Goal: Task Accomplishment & Management: Manage account settings

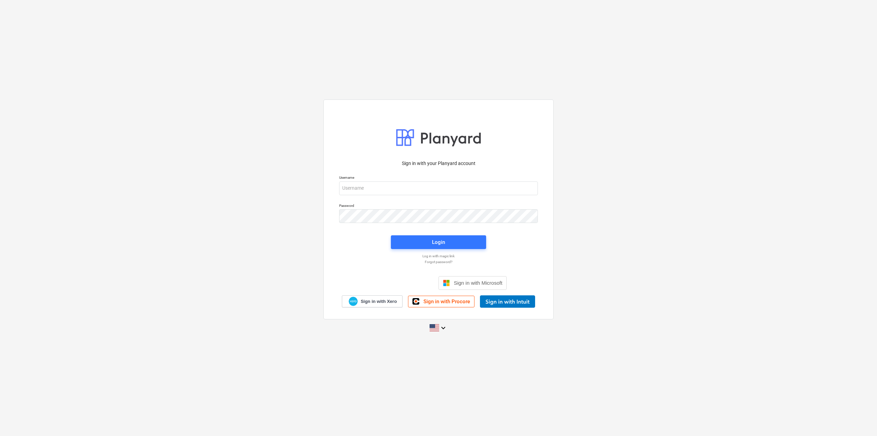
click at [387, 179] on p "Username" at bounding box center [438, 178] width 199 height 6
click at [387, 187] on input "email" at bounding box center [438, 188] width 199 height 14
click at [445, 329] on icon "keyboard_arrow_down" at bounding box center [443, 328] width 8 height 8
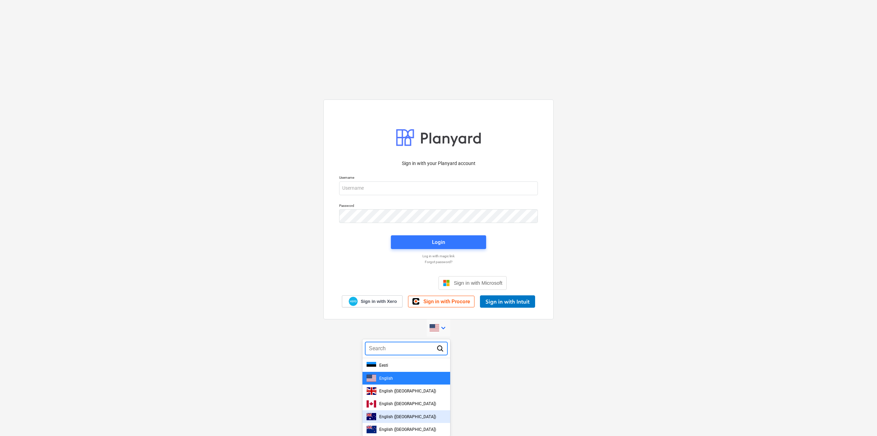
click at [407, 416] on span "English (Australia)" at bounding box center [407, 416] width 57 height 5
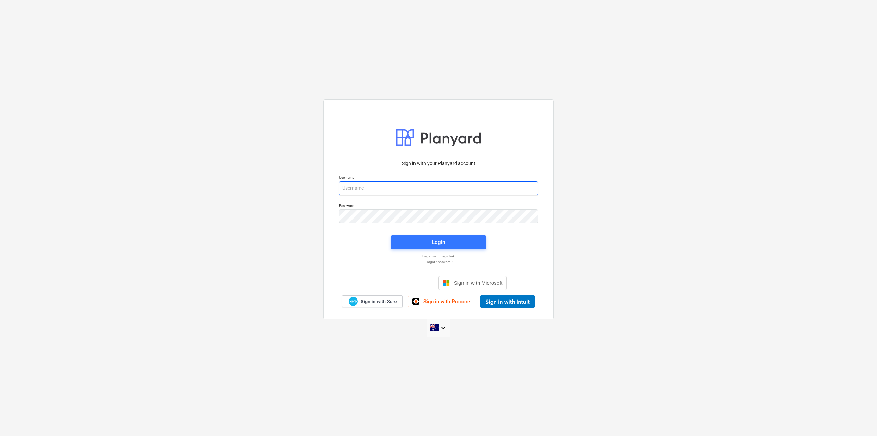
click at [367, 190] on input "email" at bounding box center [438, 188] width 199 height 14
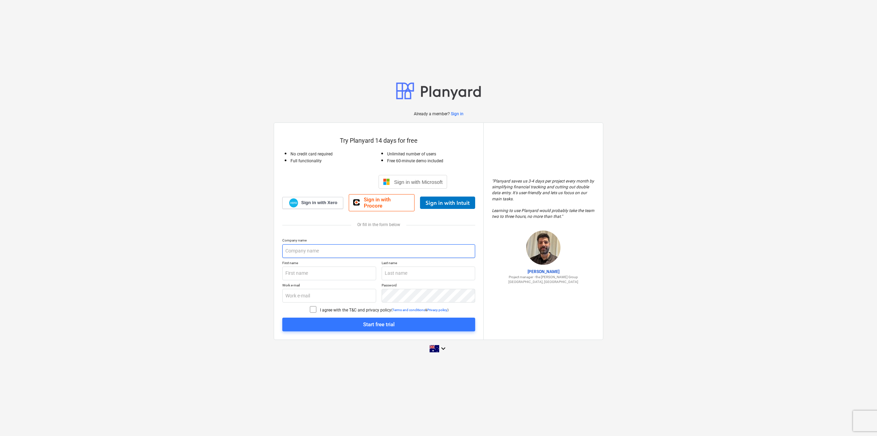
click at [312, 245] on input "text" at bounding box center [378, 251] width 193 height 14
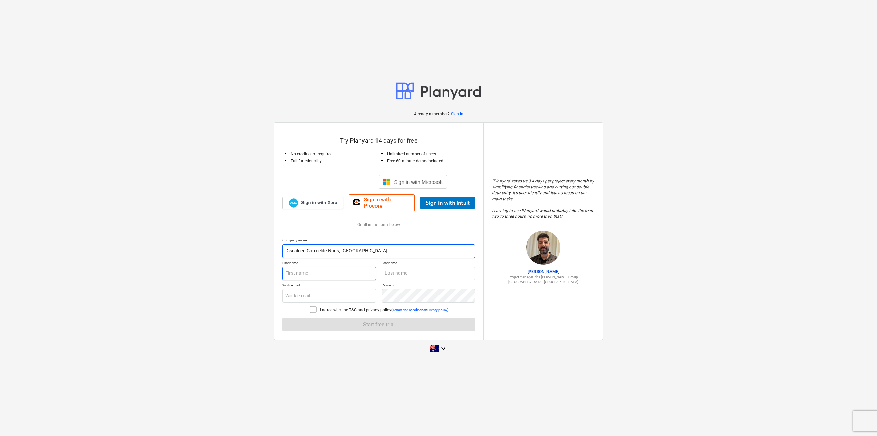
type input "Discalced Carmelite Nuns, [GEOGRAPHIC_DATA]"
click at [293, 267] on input "text" at bounding box center [329, 273] width 94 height 14
type input "[PERSON_NAME]"
type input "De Rocco"
click at [314, 290] on input "text" at bounding box center [329, 296] width 94 height 14
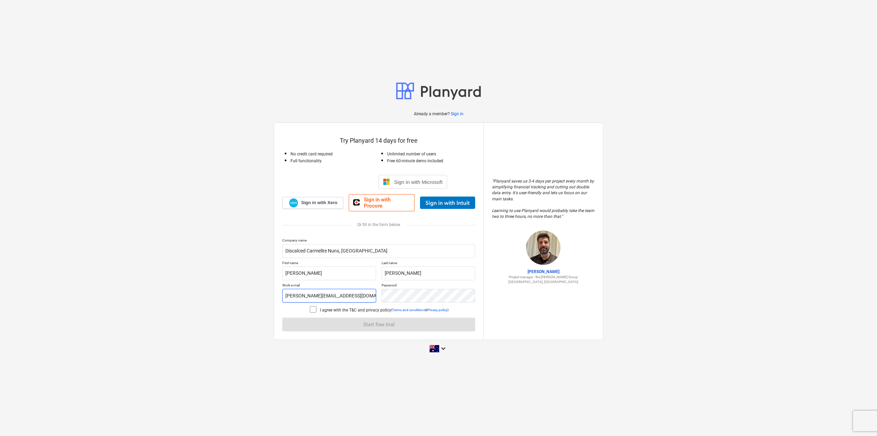
type input "daniel@mtcarmelkew.com.au"
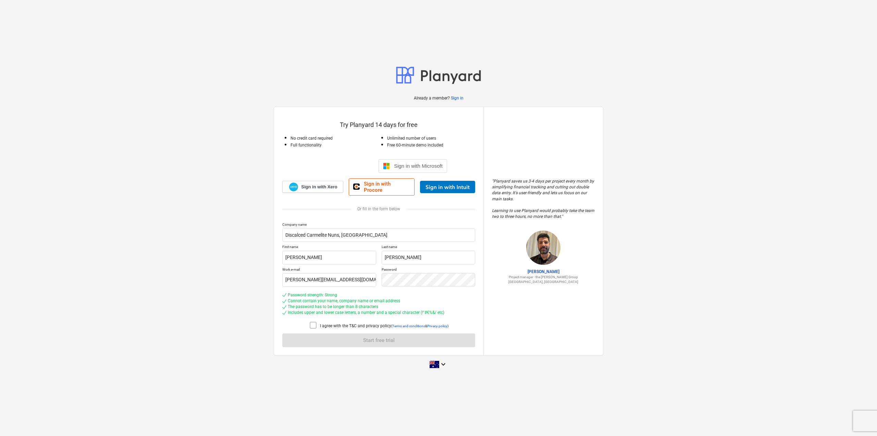
click at [312, 321] on icon at bounding box center [313, 325] width 8 height 8
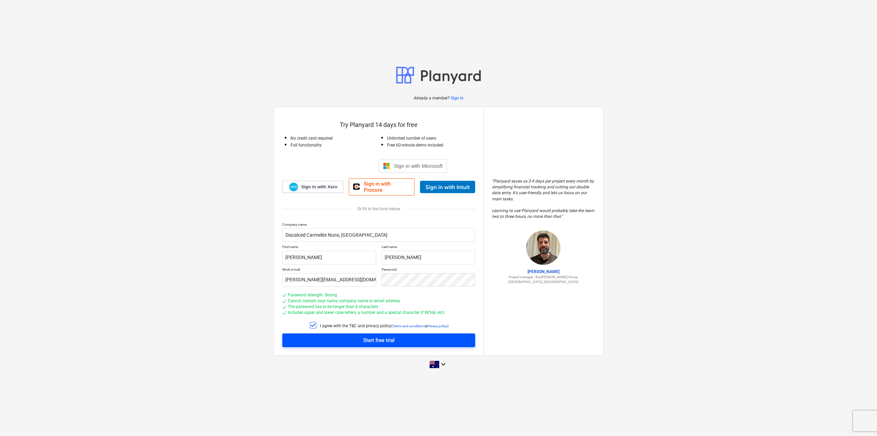
click at [377, 337] on div "Start free trial" at bounding box center [379, 340] width 32 height 9
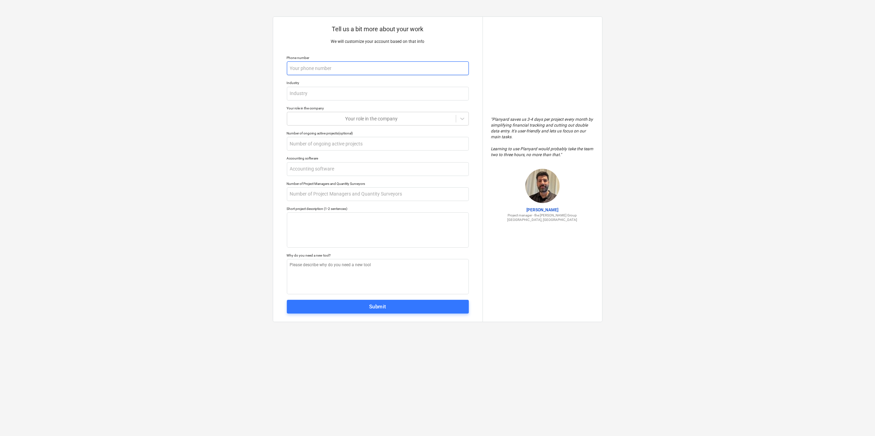
click at [320, 67] on input "text" at bounding box center [378, 68] width 182 height 14
type textarea "x"
type input "0"
type textarea "x"
type input "04"
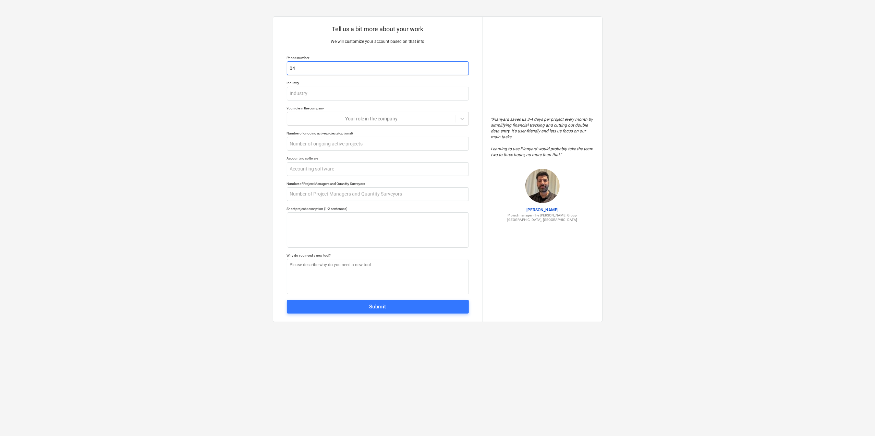
type textarea "x"
type input "041"
type textarea "x"
type input "0411"
type textarea "x"
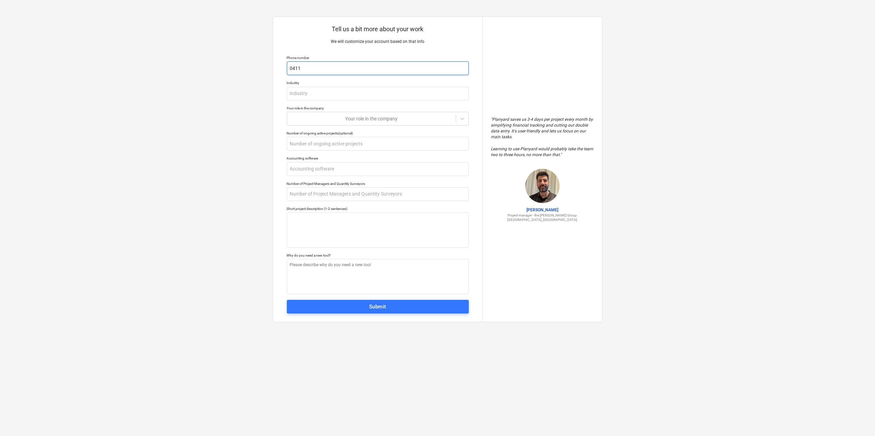
type input "04119"
type textarea "x"
type input "041194"
type textarea "x"
type input "0411949"
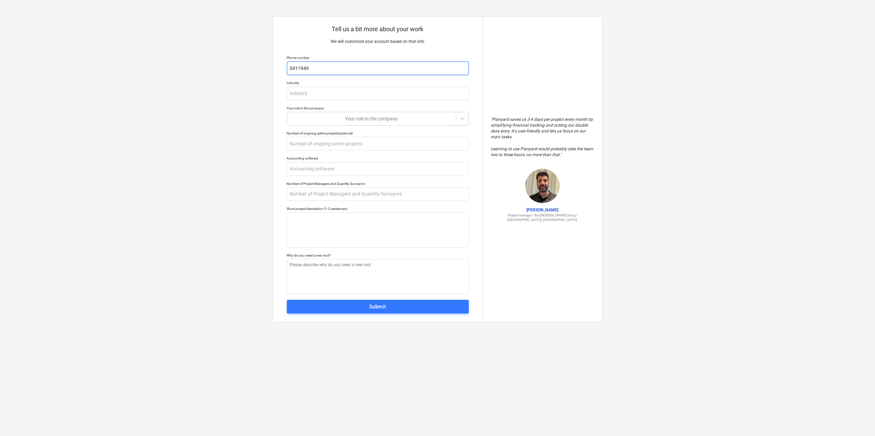
type textarea "x"
type input "04119499"
type textarea "x"
type input "041194996"
type textarea "x"
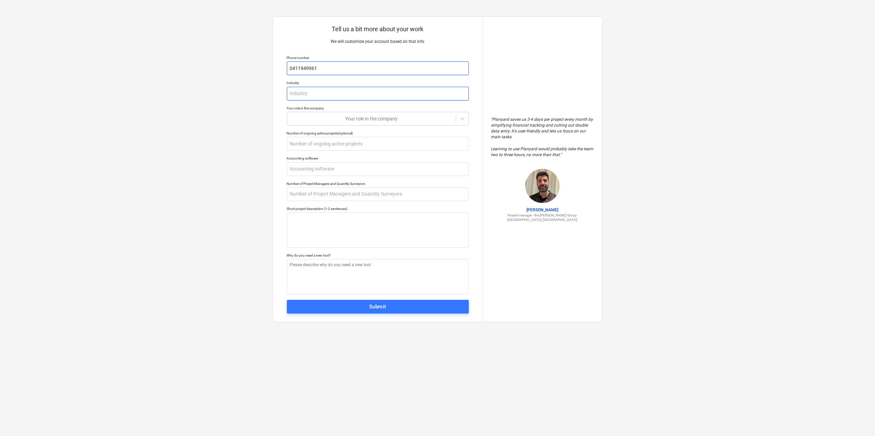
type input "0411949961"
click at [325, 96] on input "text" at bounding box center [378, 94] width 182 height 14
type textarea "x"
type input "F"
type textarea "x"
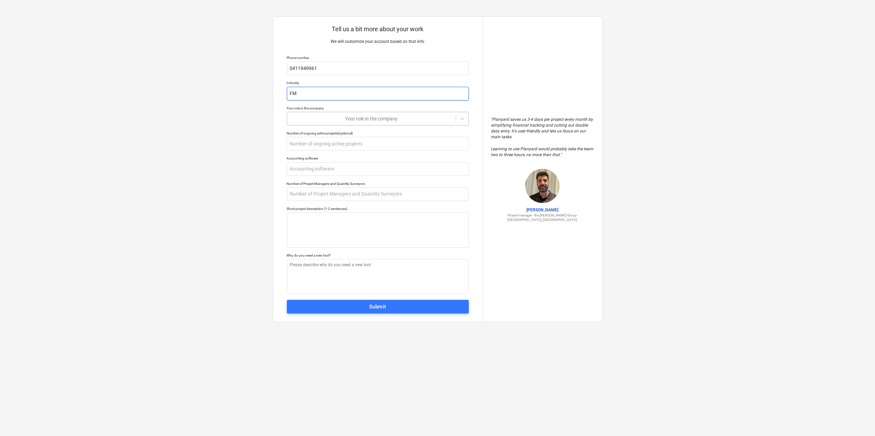
type input "FM"
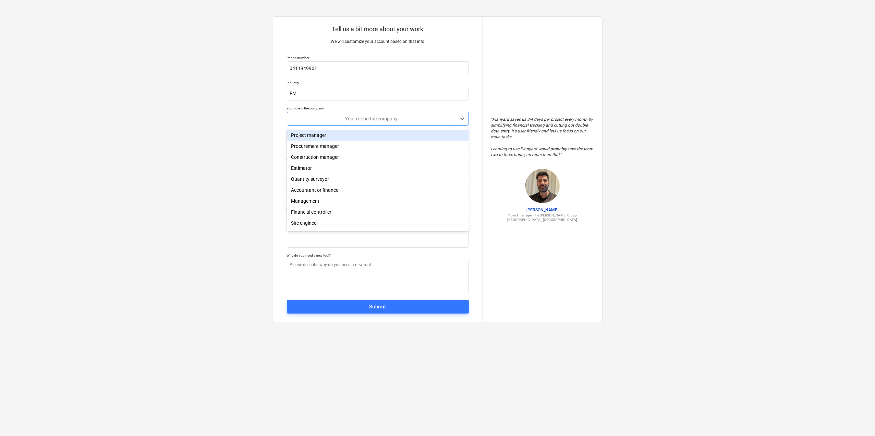
click at [366, 122] on div "Your role in the company" at bounding box center [371, 119] width 169 height 10
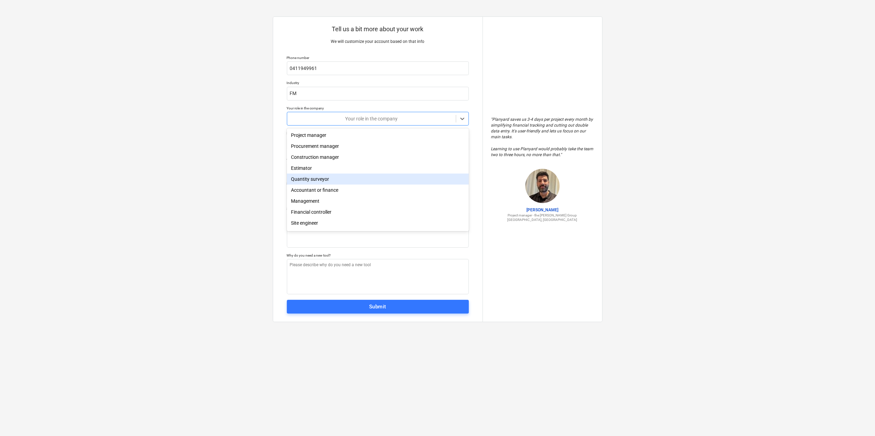
click at [317, 180] on div "Quantity surveyor" at bounding box center [378, 178] width 182 height 11
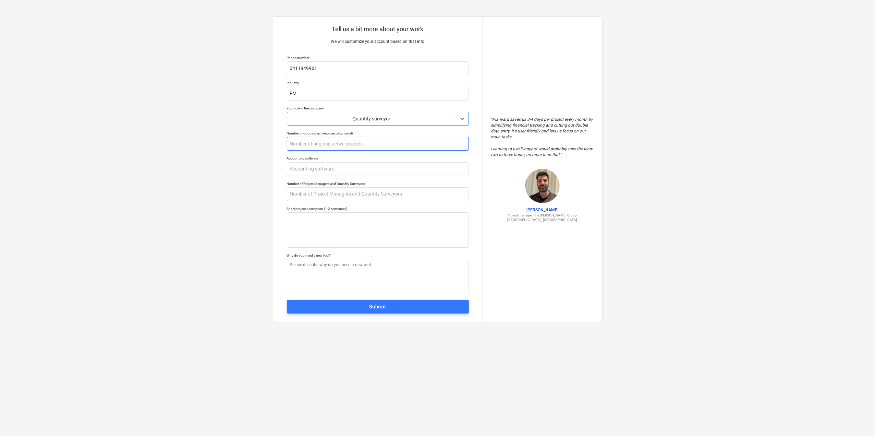
click at [343, 143] on input "text" at bounding box center [378, 144] width 182 height 14
click at [305, 168] on input "text" at bounding box center [378, 169] width 182 height 14
type textarea "x"
type input "X"
type textarea "x"
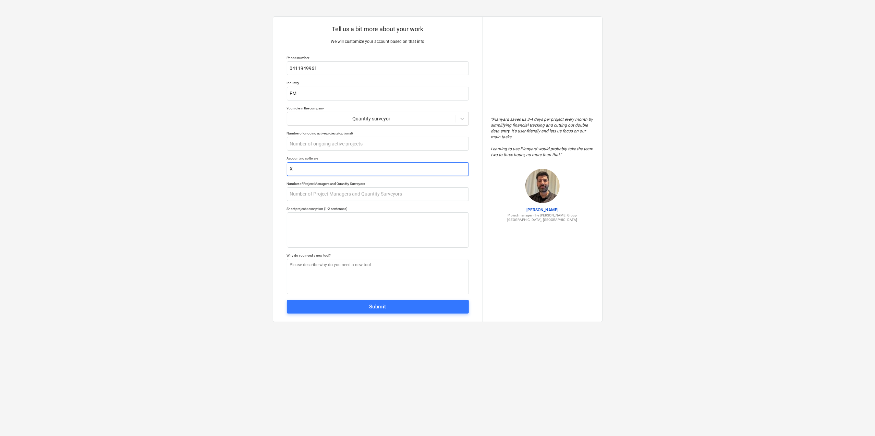
type input "Xe"
type textarea "x"
type input "Xer"
type textarea "x"
type input "Xero"
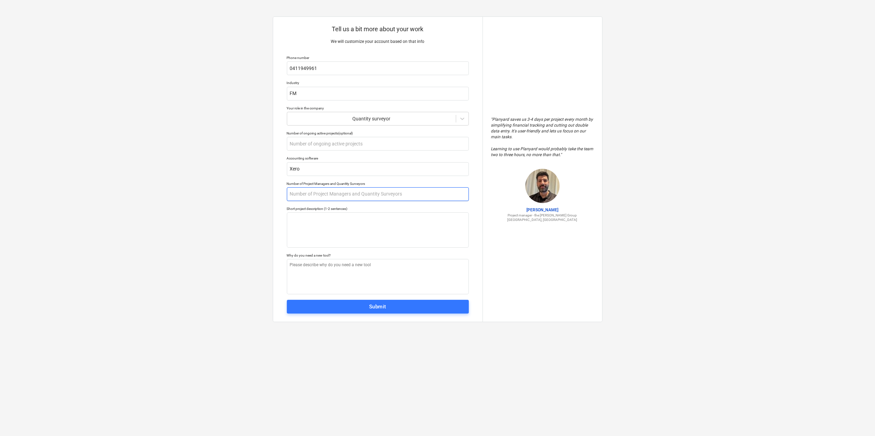
click at [323, 193] on input "text" at bounding box center [378, 194] width 182 height 14
type textarea "x"
type input "1"
click at [310, 221] on textarea at bounding box center [378, 229] width 182 height 35
type textarea "x"
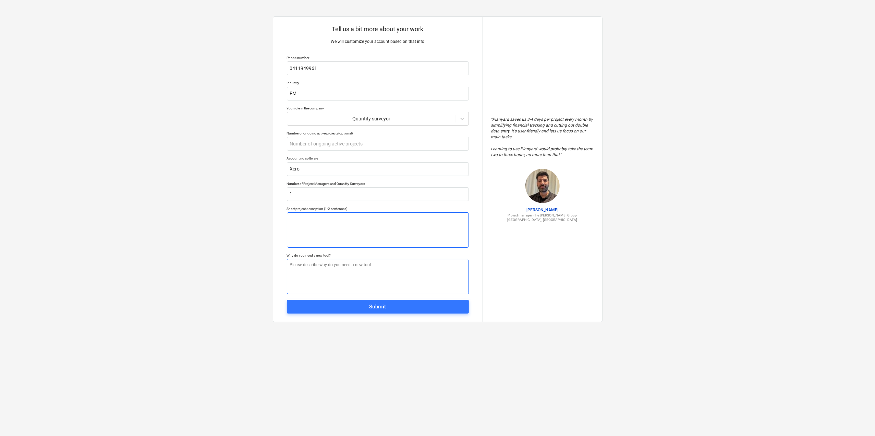
type textarea "f"
type textarea "x"
type textarea "fm"
click at [365, 270] on textarea at bounding box center [378, 276] width 182 height 35
type textarea "x"
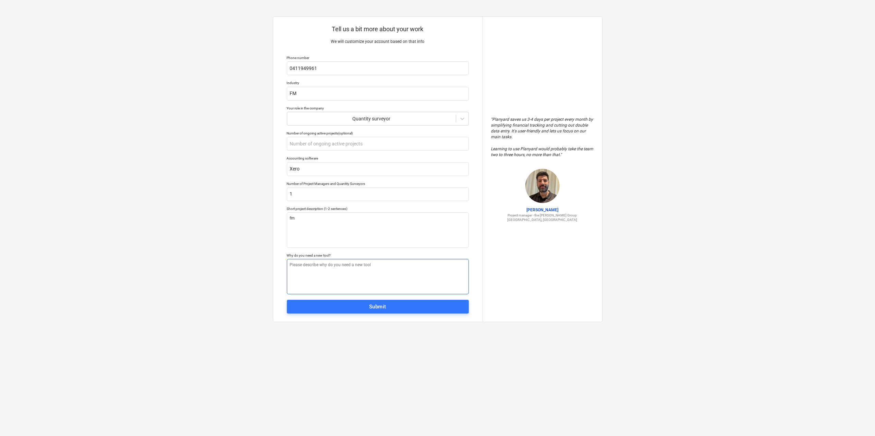
type textarea "f"
type textarea "x"
type textarea "fm"
click at [356, 307] on span "Submit" at bounding box center [377, 306] width 167 height 9
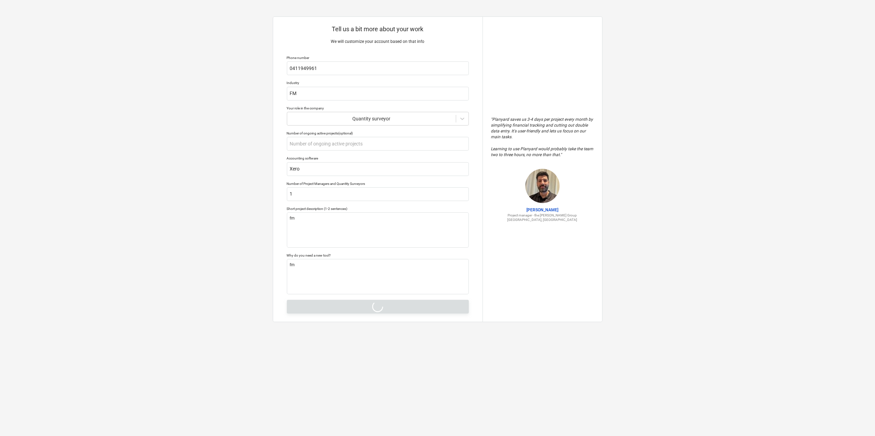
type textarea "x"
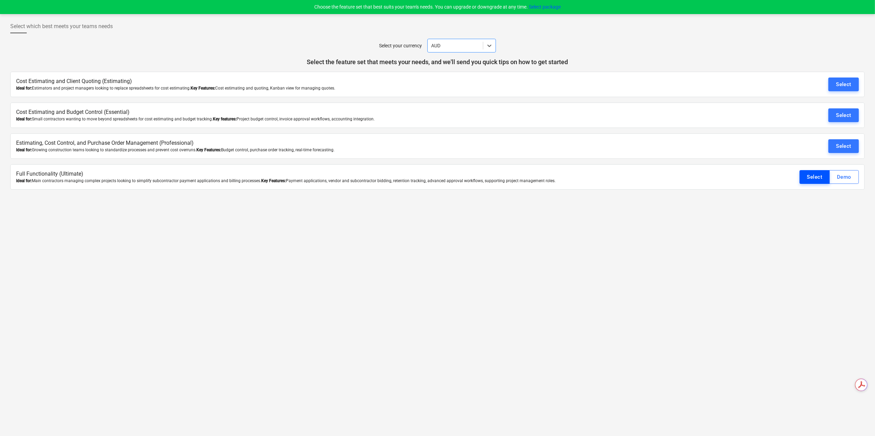
click at [818, 175] on div "Select" at bounding box center [814, 176] width 15 height 9
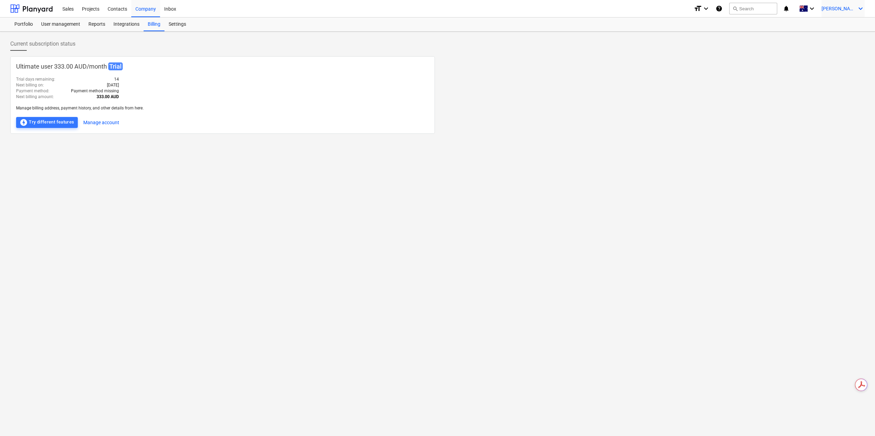
click at [841, 10] on span "[PERSON_NAME]" at bounding box center [839, 8] width 34 height 5
click at [170, 24] on div at bounding box center [437, 218] width 875 height 436
click at [173, 24] on div "Settings" at bounding box center [178, 24] width 26 height 14
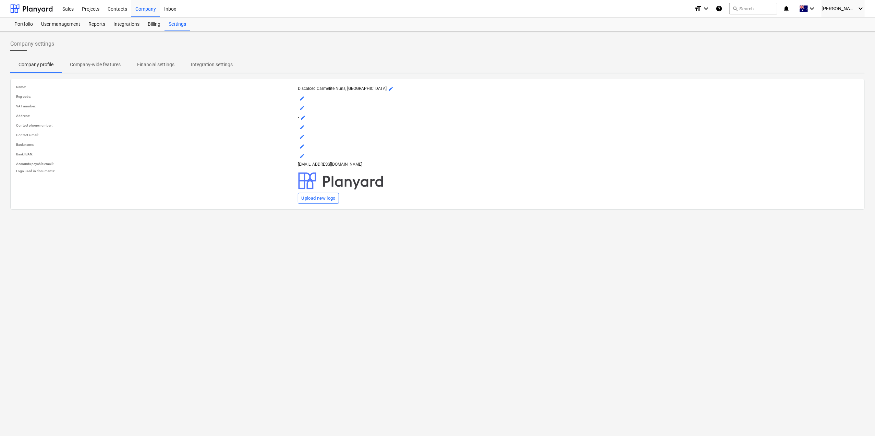
click at [106, 66] on p "Company-wide features" at bounding box center [95, 64] width 51 height 7
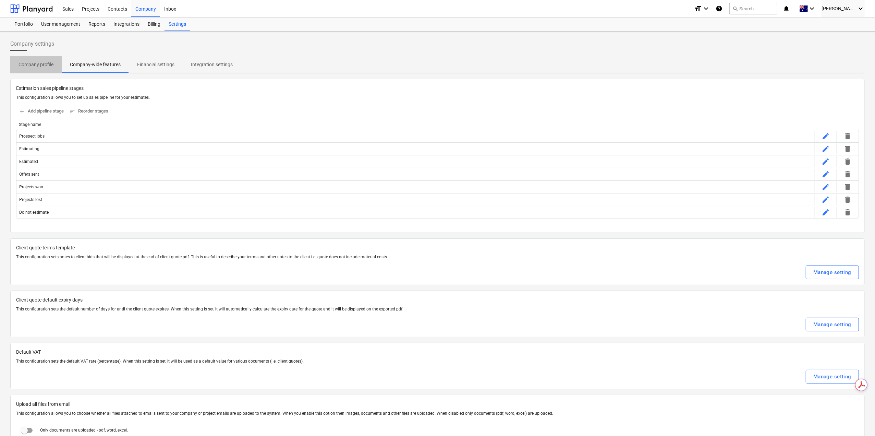
click at [32, 65] on p "Company profile" at bounding box center [36, 64] width 35 height 7
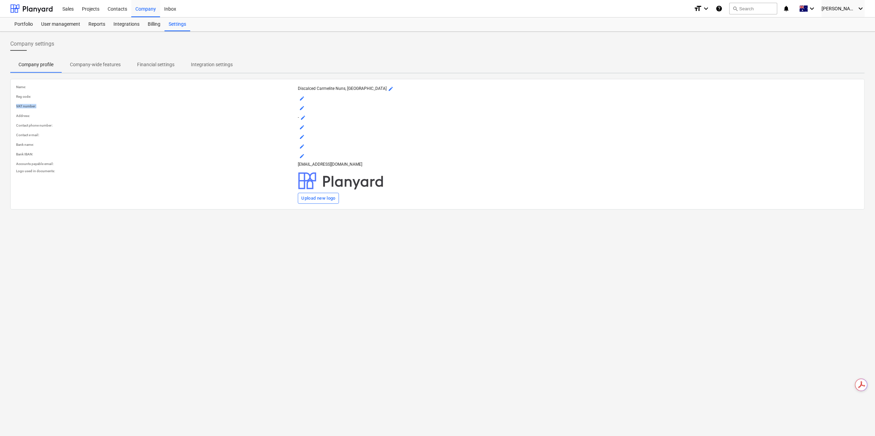
drag, startPoint x: 38, startPoint y: 106, endPoint x: 0, endPoint y: 109, distance: 38.5
click at [0, 109] on div "Company settings Company profile Company-wide features Financial settings Integ…" at bounding box center [437, 234] width 875 height 404
click at [92, 144] on p "Bank name :" at bounding box center [155, 144] width 279 height 4
click at [94, 64] on p "Company-wide features" at bounding box center [95, 64] width 51 height 7
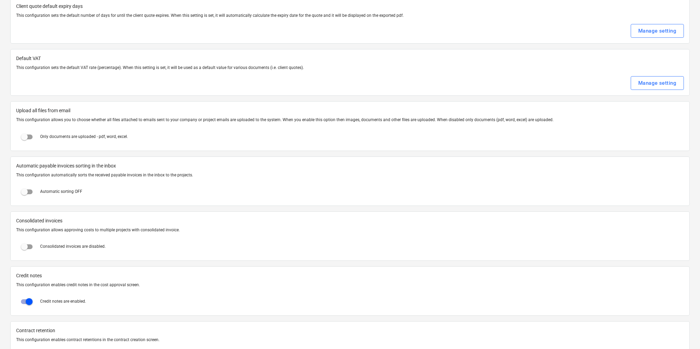
scroll to position [302, 0]
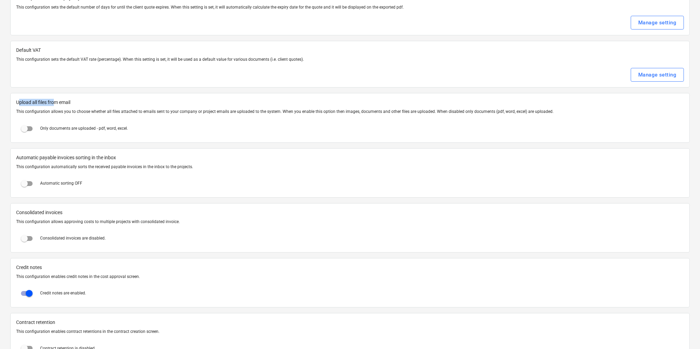
drag, startPoint x: 19, startPoint y: 98, endPoint x: 56, endPoint y: 97, distance: 36.3
click at [56, 99] on span "Upload all files from email" at bounding box center [349, 102] width 667 height 7
click at [122, 138] on div "Upload all files from email This configuration allows you to choose whether all…" at bounding box center [349, 117] width 679 height 49
click at [25, 125] on input "checkbox" at bounding box center [24, 128] width 16 height 16
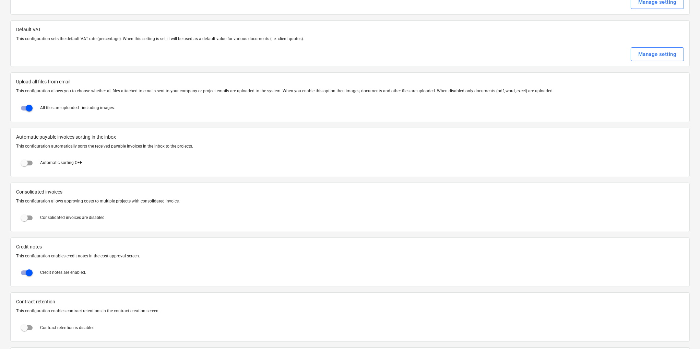
scroll to position [329, 0]
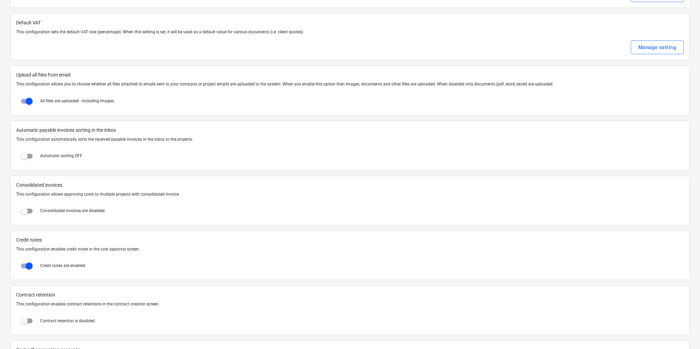
click at [27, 97] on input "checkbox" at bounding box center [29, 101] width 16 height 16
checkbox input "false"
click at [28, 154] on input "checkbox" at bounding box center [24, 156] width 16 height 16
checkbox input "true"
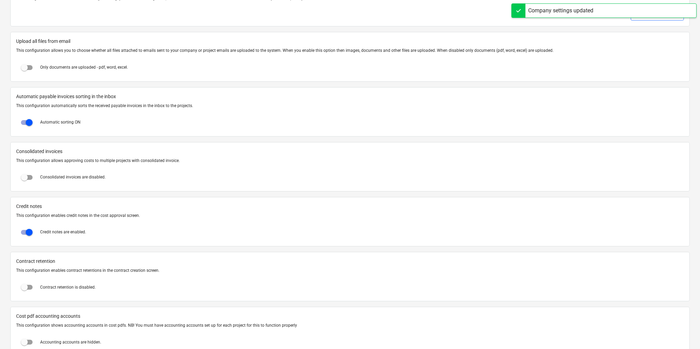
scroll to position [384, 0]
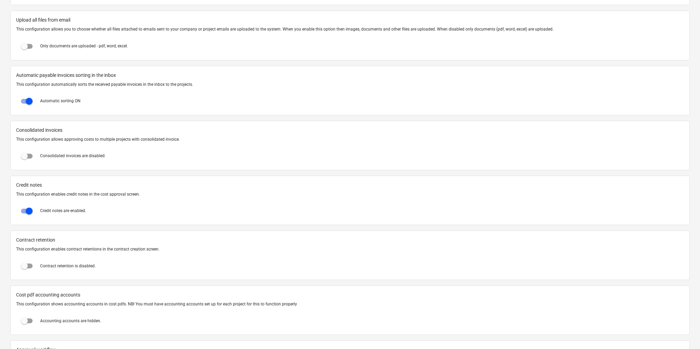
click at [25, 152] on input "checkbox" at bounding box center [24, 156] width 16 height 16
checkbox input "true"
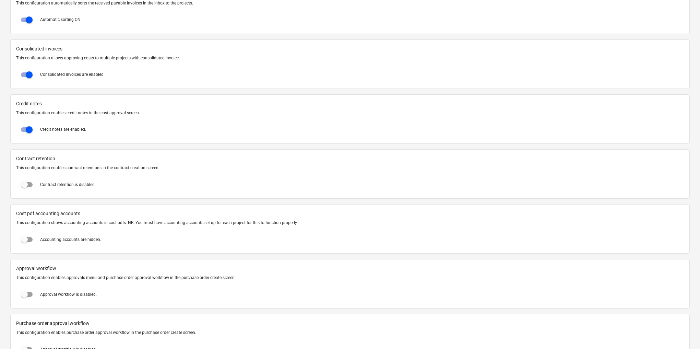
scroll to position [494, 0]
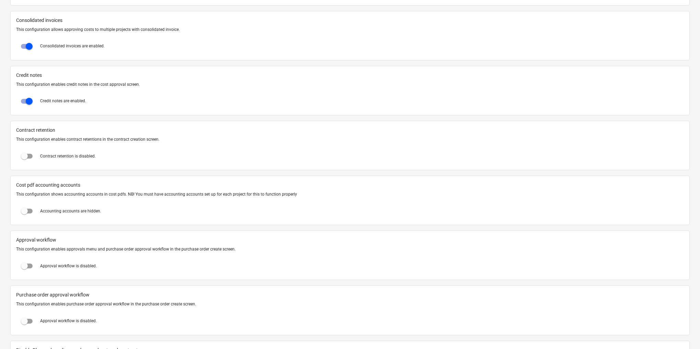
click at [27, 152] on input "checkbox" at bounding box center [24, 156] width 16 height 16
checkbox input "true"
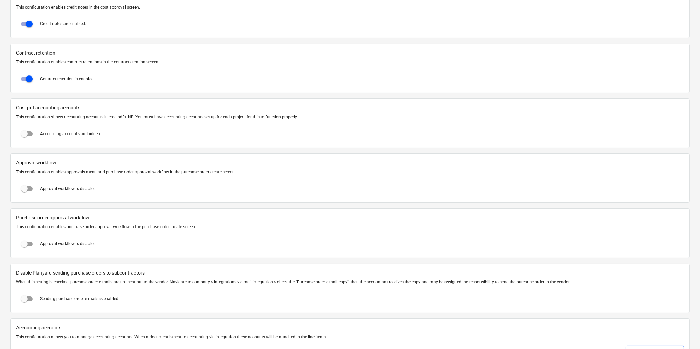
scroll to position [576, 0]
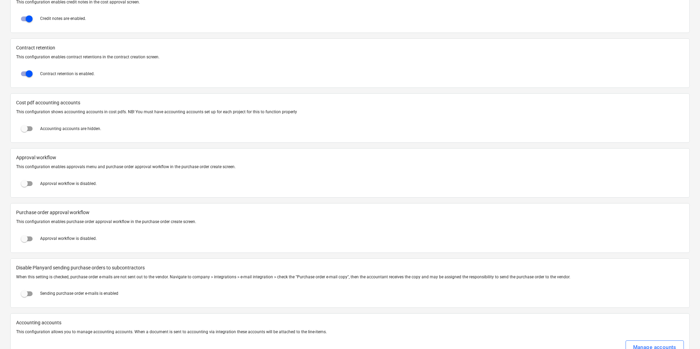
click at [25, 178] on input "checkbox" at bounding box center [24, 183] width 16 height 16
checkbox input "true"
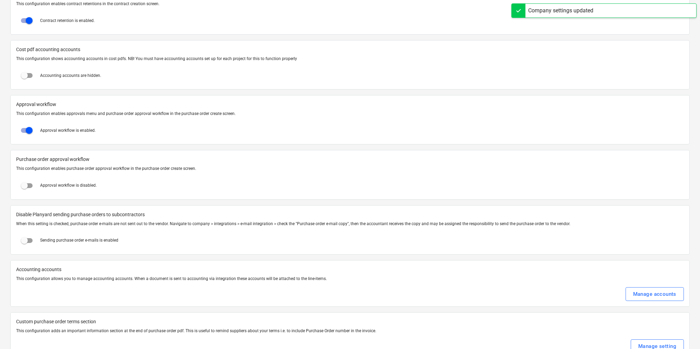
scroll to position [631, 0]
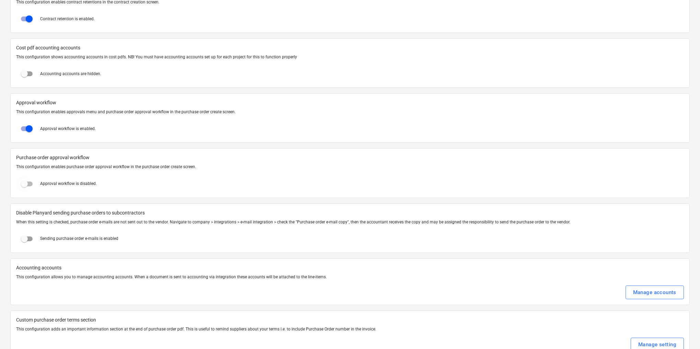
click at [25, 179] on input "checkbox" at bounding box center [24, 183] width 16 height 16
checkbox input "true"
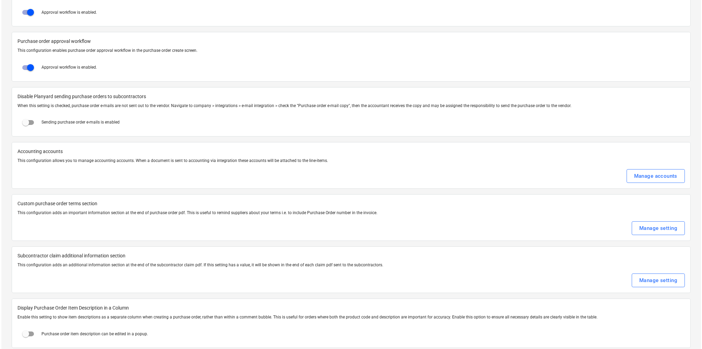
scroll to position [823, 0]
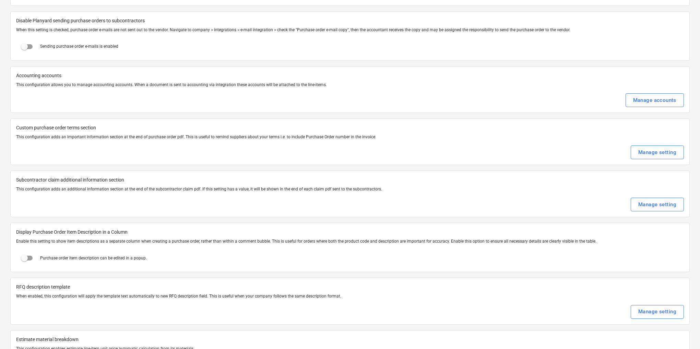
click at [59, 124] on p "Custom purchase order terms section" at bounding box center [349, 127] width 667 height 7
click at [663, 148] on div "Manage setting" at bounding box center [657, 152] width 38 height 9
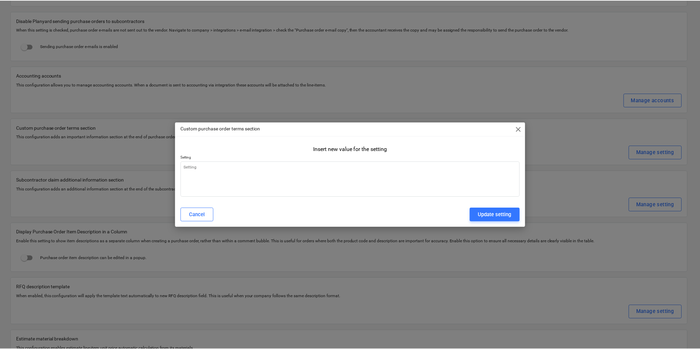
scroll to position [0, 0]
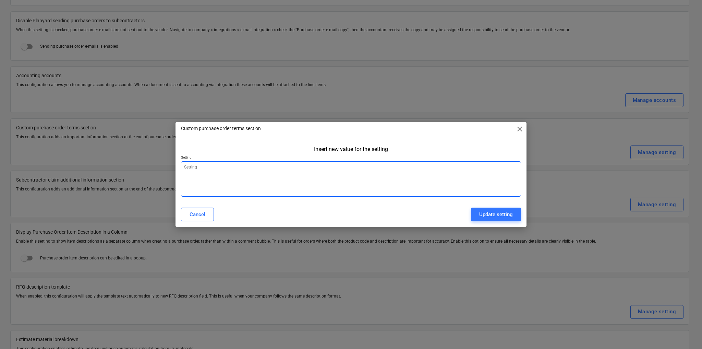
click at [198, 167] on textarea at bounding box center [351, 178] width 340 height 35
click at [520, 129] on span "close" at bounding box center [519, 129] width 8 height 8
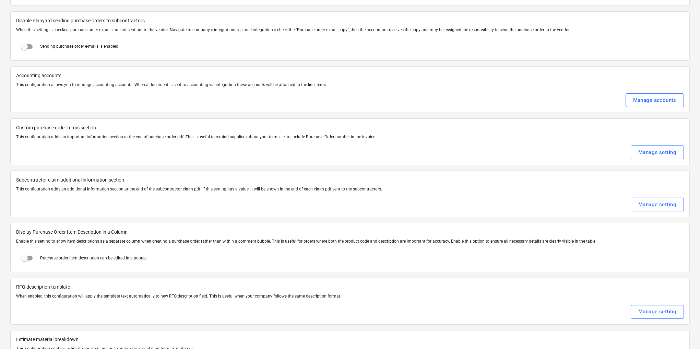
click at [86, 192] on div at bounding box center [349, 194] width 667 height 5
click at [640, 200] on div "Manage setting" at bounding box center [657, 204] width 38 height 9
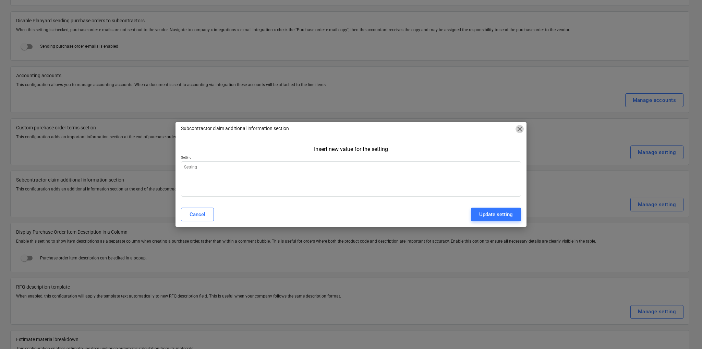
click at [520, 129] on span "close" at bounding box center [519, 129] width 8 height 8
type textarea "x"
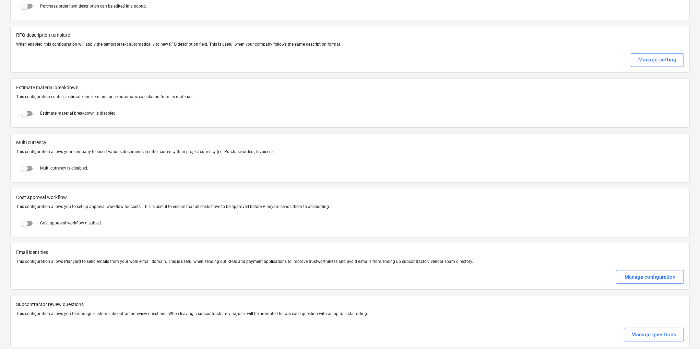
click at [26, 215] on input "checkbox" at bounding box center [24, 223] width 16 height 16
checkbox input "true"
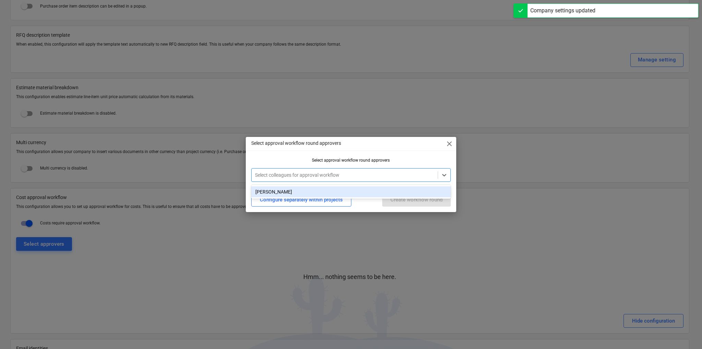
click at [346, 174] on div at bounding box center [344, 174] width 179 height 7
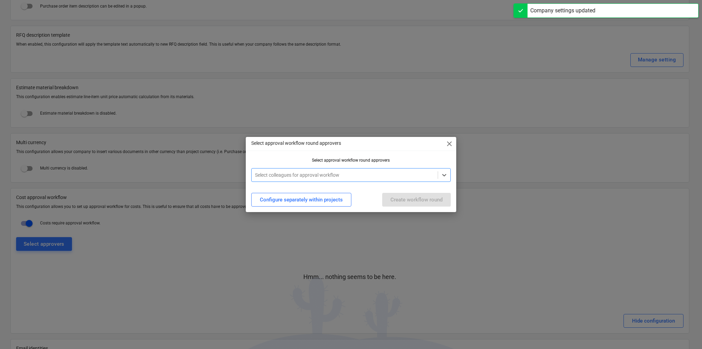
click at [346, 177] on div at bounding box center [344, 174] width 179 height 7
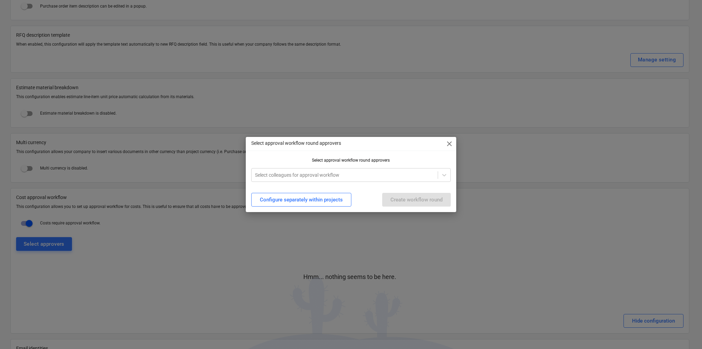
click at [585, 94] on div "Select approval workflow round approvers close Select approval workflow round a…" at bounding box center [351, 174] width 702 height 349
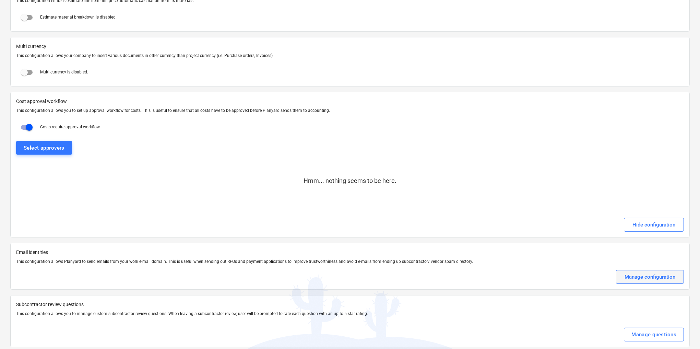
click at [645, 272] on div "Manage configuration" at bounding box center [649, 276] width 51 height 9
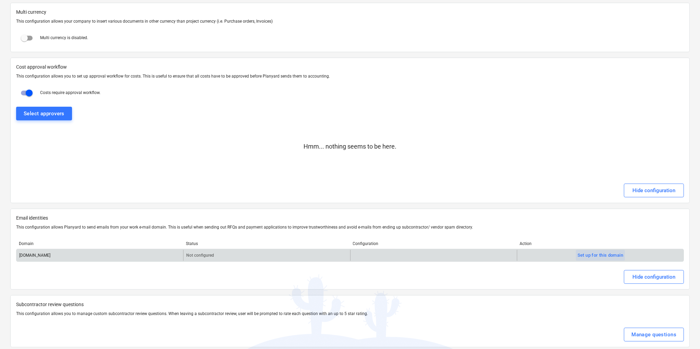
click at [583, 251] on div "Set up for this domain" at bounding box center [600, 255] width 46 height 8
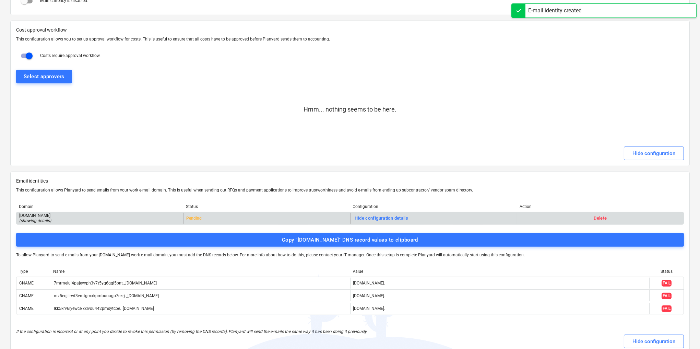
scroll to position [1306, 0]
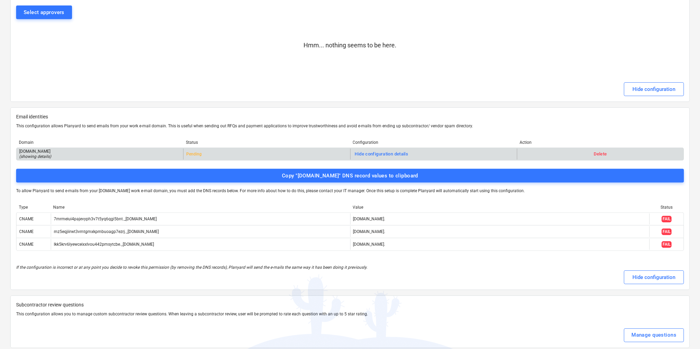
click at [272, 308] on div at bounding box center [349, 309] width 667 height 3
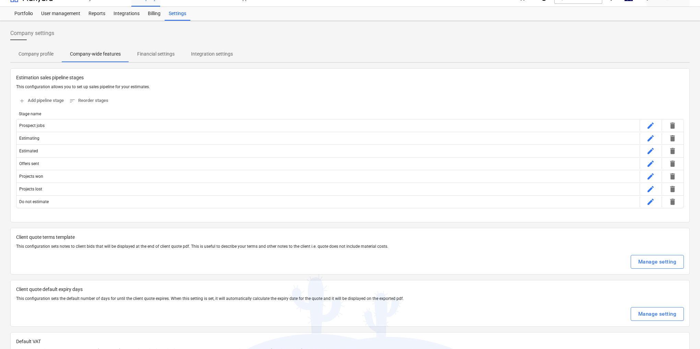
scroll to position [0, 0]
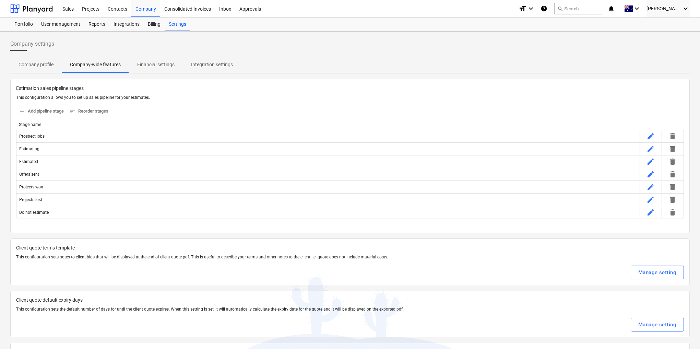
click at [148, 63] on p "Financial settings" at bounding box center [155, 64] width 37 height 7
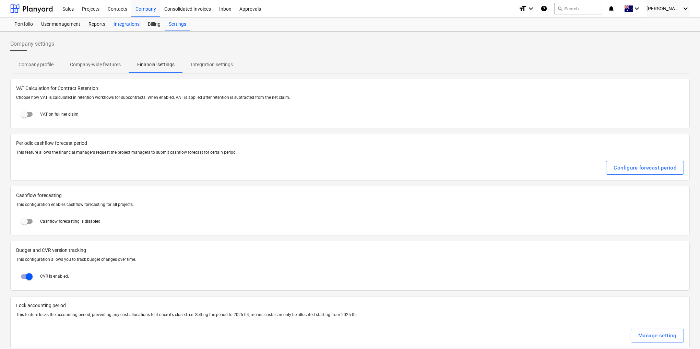
click at [133, 23] on div "Integrations" at bounding box center [126, 24] width 34 height 14
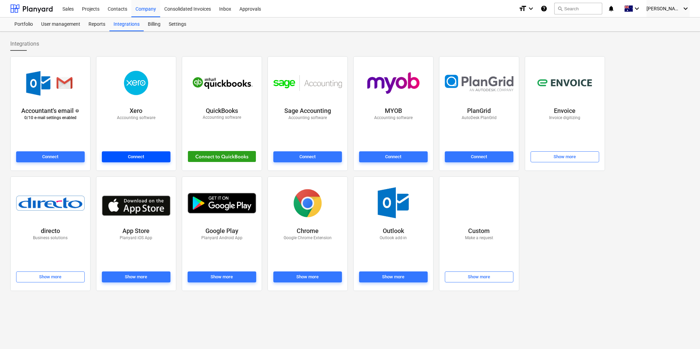
click at [130, 157] on div "Connect" at bounding box center [136, 157] width 16 height 8
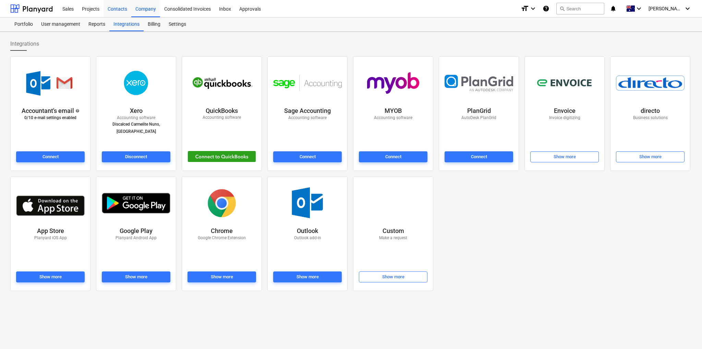
click at [117, 9] on div "Contacts" at bounding box center [118, 8] width 28 height 17
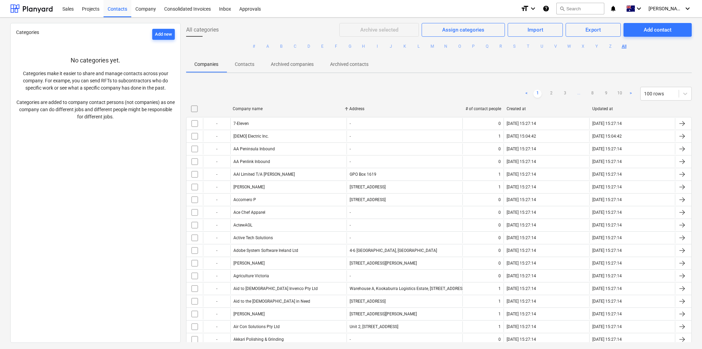
click at [245, 66] on p "Contacts" at bounding box center [245, 64] width 20 height 7
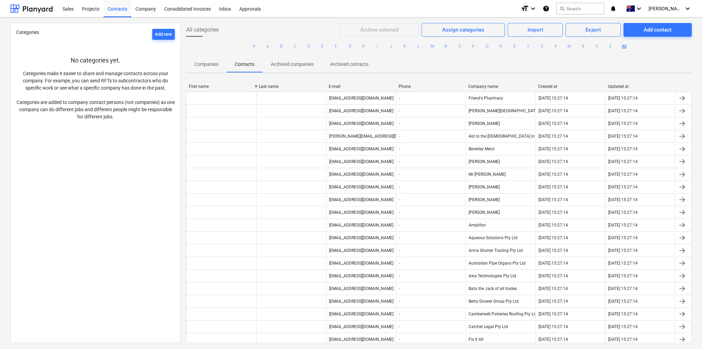
click at [210, 63] on p "Companies" at bounding box center [206, 64] width 24 height 7
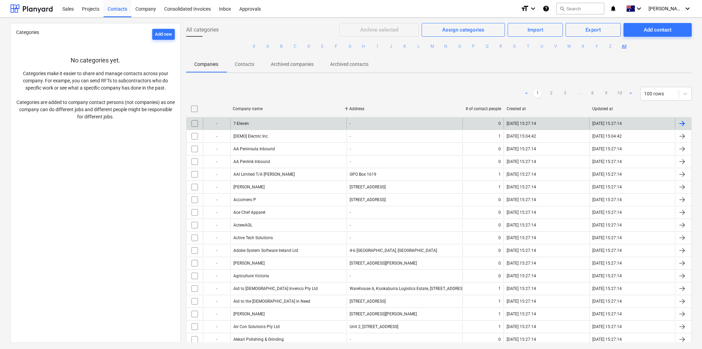
click at [194, 121] on input "checkbox" at bounding box center [194, 123] width 11 height 11
click at [301, 100] on div "< 1 2 3 ... 8 9 10 > 100 rows" at bounding box center [439, 93] width 506 height 19
click at [164, 34] on div "Add new" at bounding box center [163, 35] width 17 height 8
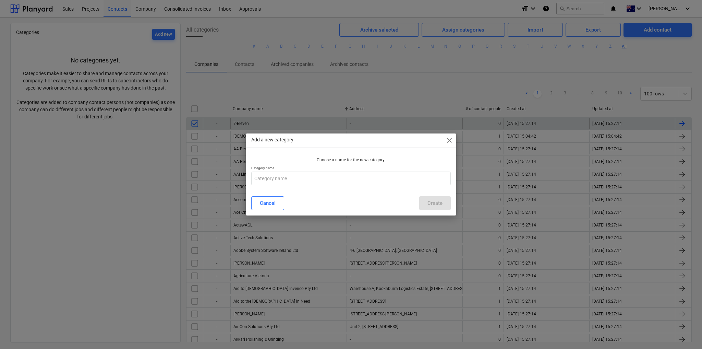
click at [451, 138] on span "close" at bounding box center [449, 140] width 8 height 8
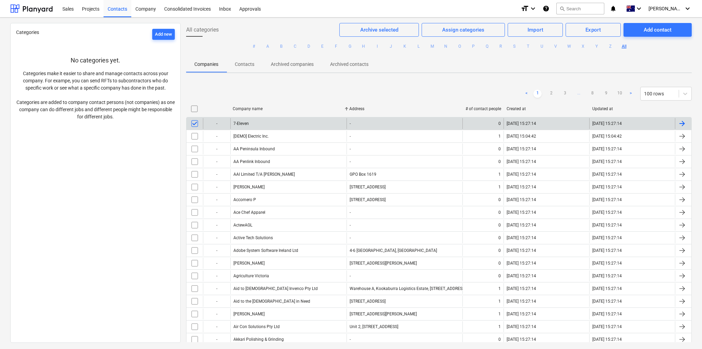
click at [228, 84] on div "< 1 2 3 ... 8 9 10 > 100 rows" at bounding box center [439, 93] width 506 height 19
click at [150, 5] on div "Company" at bounding box center [145, 8] width 29 height 17
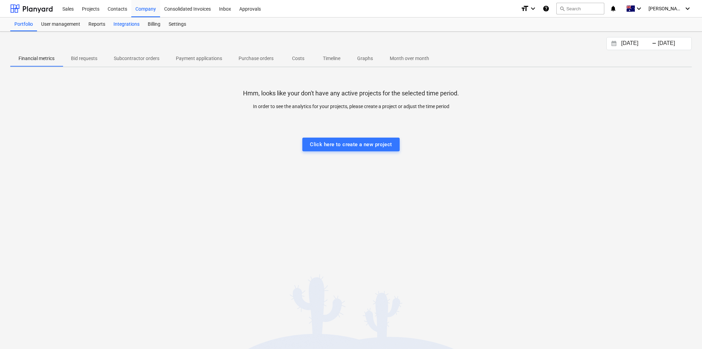
click at [128, 25] on div "Integrations" at bounding box center [126, 24] width 34 height 14
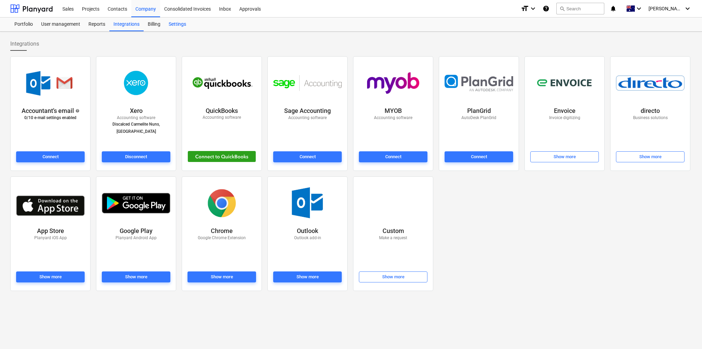
click at [174, 23] on div "Settings" at bounding box center [178, 24] width 26 height 14
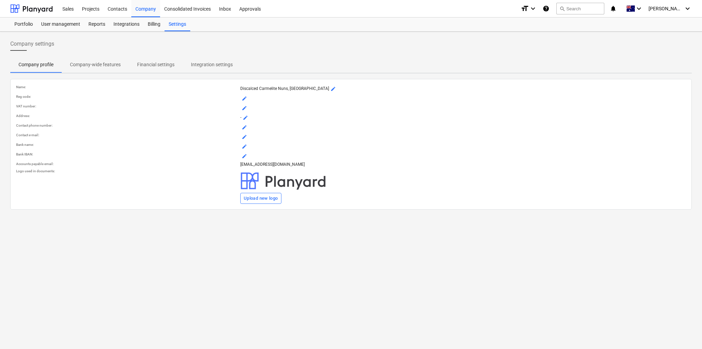
click at [157, 61] on p "Financial settings" at bounding box center [155, 64] width 37 height 7
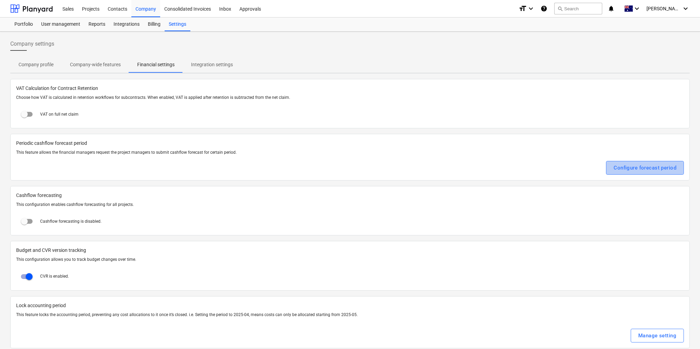
click at [636, 169] on div "Configure forecast period" at bounding box center [644, 167] width 63 height 9
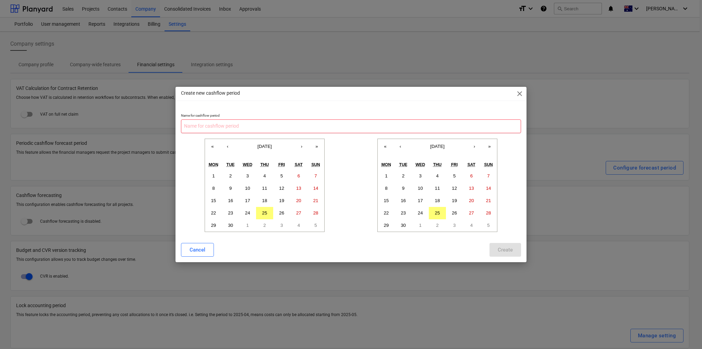
click at [241, 126] on input "text" at bounding box center [351, 126] width 340 height 14
click at [225, 126] on input "text" at bounding box center [351, 126] width 340 height 14
click at [522, 93] on span "close" at bounding box center [519, 93] width 8 height 8
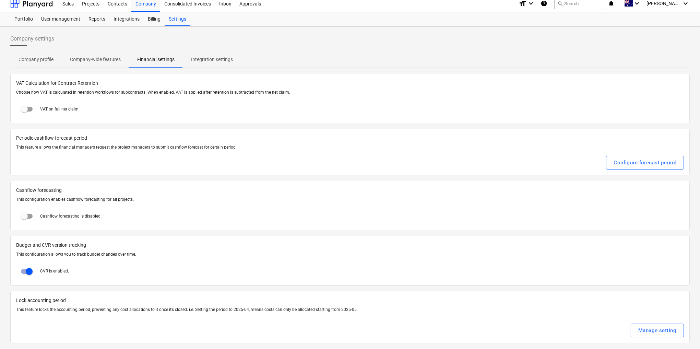
scroll to position [8, 0]
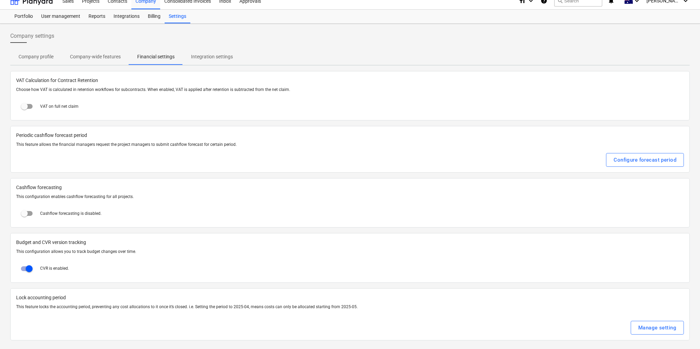
click at [28, 211] on input "checkbox" at bounding box center [24, 213] width 16 height 16
checkbox input "true"
click at [210, 57] on p "Integration settings" at bounding box center [212, 56] width 42 height 7
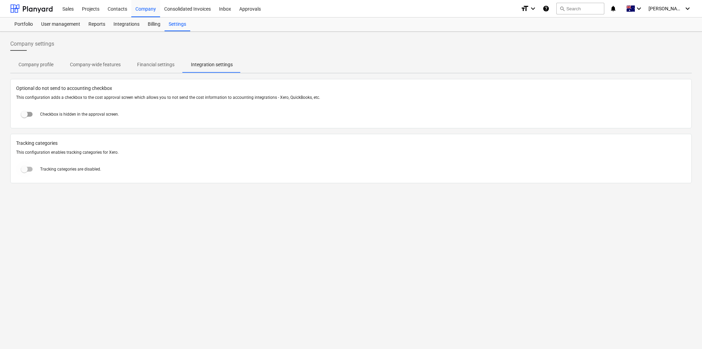
click at [28, 167] on input "checkbox" at bounding box center [24, 169] width 16 height 16
checkbox input "true"
click at [26, 114] on input "checkbox" at bounding box center [24, 114] width 16 height 16
checkbox input "true"
click at [91, 10] on div "Projects" at bounding box center [91, 8] width 26 height 17
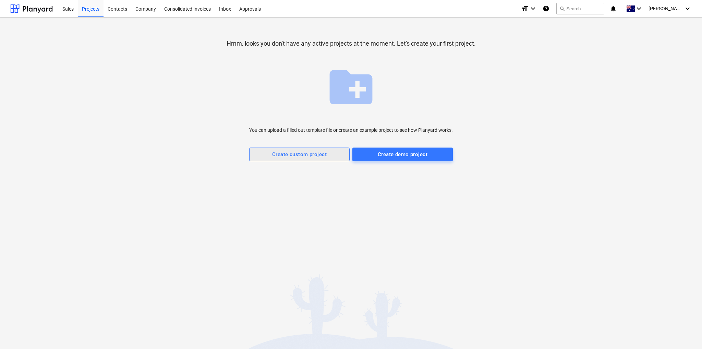
click at [308, 156] on div "Create custom project" at bounding box center [299, 154] width 54 height 9
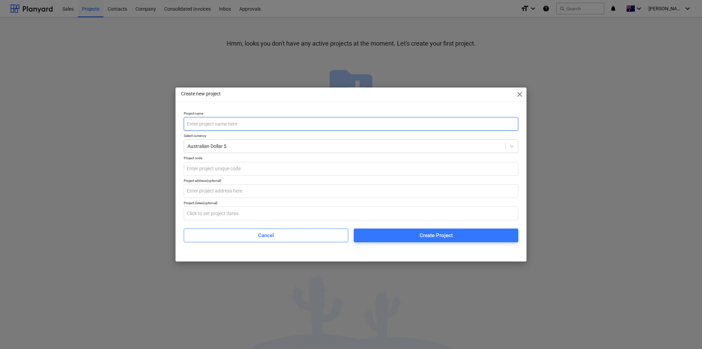
click at [205, 123] on input "text" at bounding box center [351, 124] width 335 height 14
type input "C"
type input "Facilities Management"
drag, startPoint x: 226, startPoint y: 146, endPoint x: 230, endPoint y: 144, distance: 4.0
click at [226, 145] on div at bounding box center [344, 146] width 314 height 7
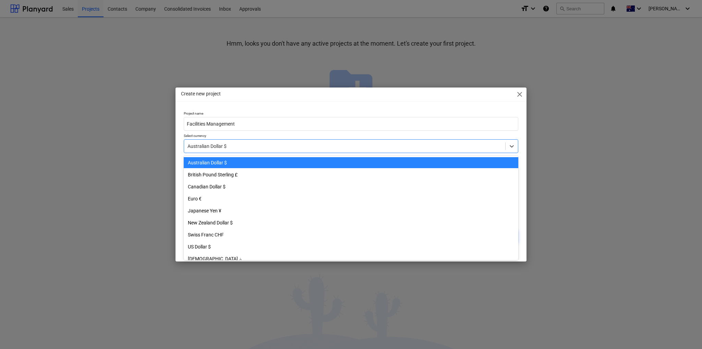
click at [215, 163] on div "Australian Dollar $" at bounding box center [351, 162] width 335 height 11
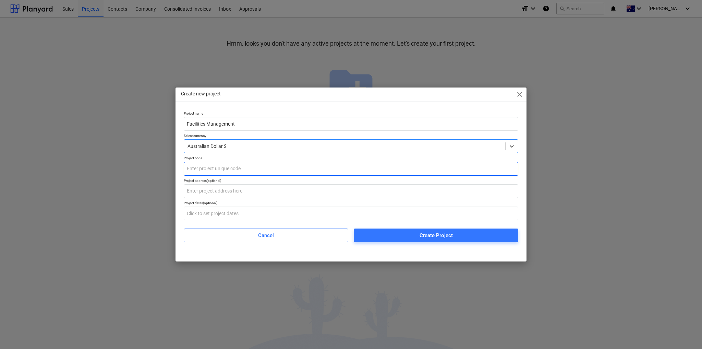
click at [212, 170] on input "text" at bounding box center [351, 169] width 335 height 14
type input "CM001"
click at [215, 191] on input "text" at bounding box center [351, 191] width 335 height 14
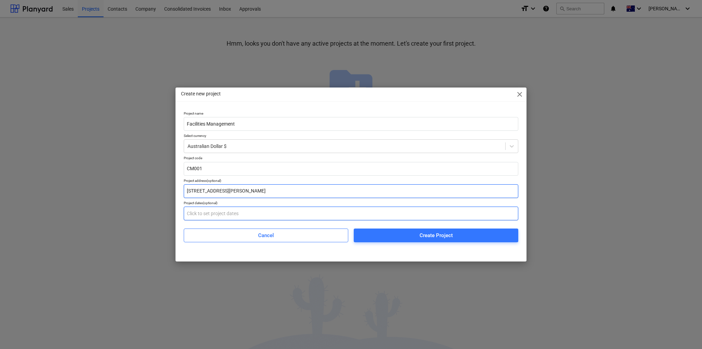
type input "94 Stevenson Street"
click at [197, 214] on input "text" at bounding box center [351, 213] width 335 height 14
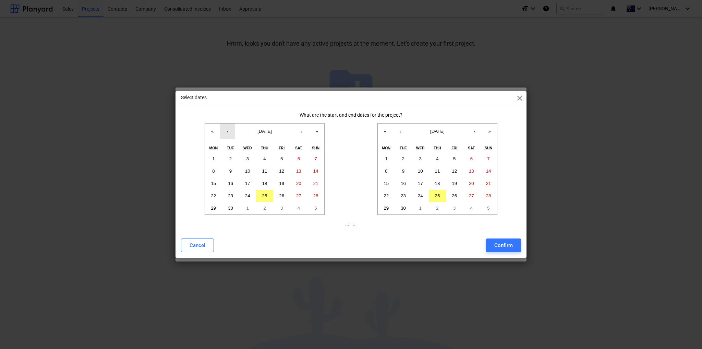
click at [226, 130] on button "‹" at bounding box center [227, 130] width 15 height 15
click at [227, 159] on button "1" at bounding box center [230, 159] width 17 height 12
click at [489, 133] on button "»" at bounding box center [489, 130] width 15 height 15
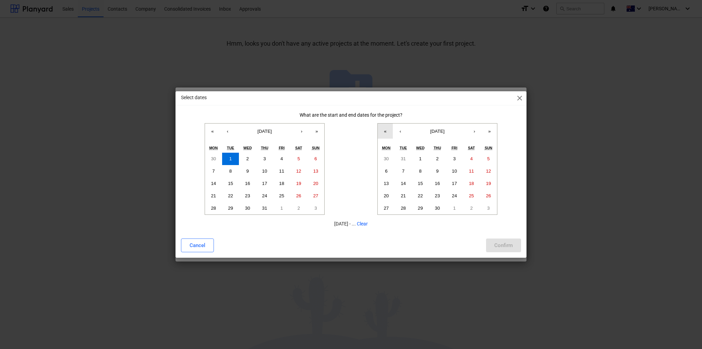
click at [382, 129] on button "«" at bounding box center [385, 130] width 15 height 15
click at [398, 131] on button "‹" at bounding box center [400, 130] width 15 height 15
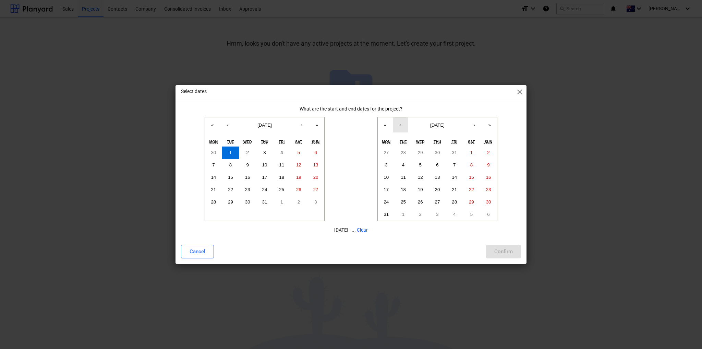
click at [399, 129] on button "‹" at bounding box center [400, 124] width 15 height 15
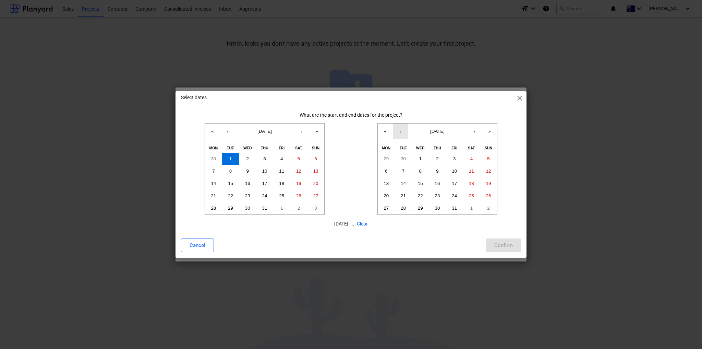
click at [399, 132] on button "‹" at bounding box center [400, 130] width 15 height 15
click at [405, 209] on abbr "30" at bounding box center [403, 207] width 5 height 5
click at [501, 244] on div "Confirm" at bounding box center [503, 245] width 19 height 9
type input "01.07.2025 - 30.06.2026"
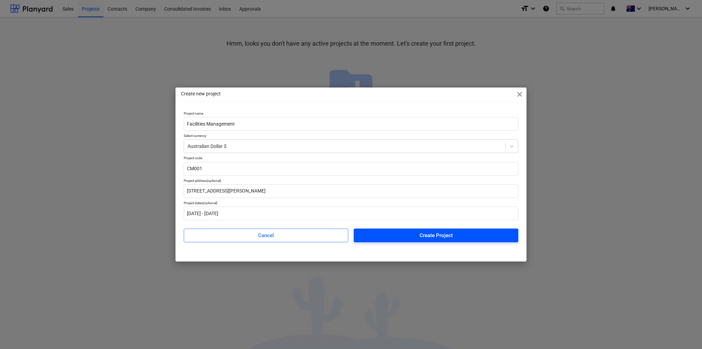
click at [443, 233] on div "Create Project" at bounding box center [436, 235] width 33 height 9
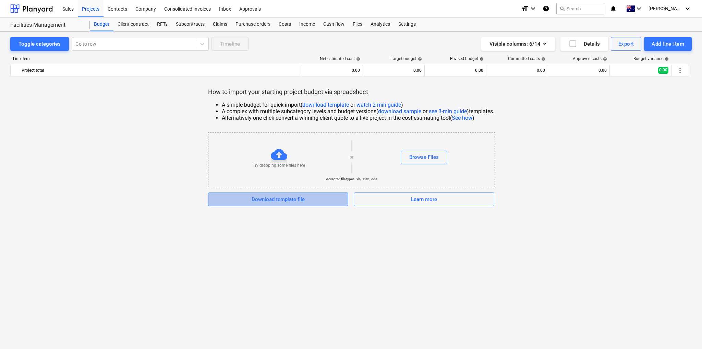
click at [288, 201] on div "Download template file" at bounding box center [278, 199] width 53 height 9
click at [91, 10] on div "Projects" at bounding box center [91, 8] width 26 height 17
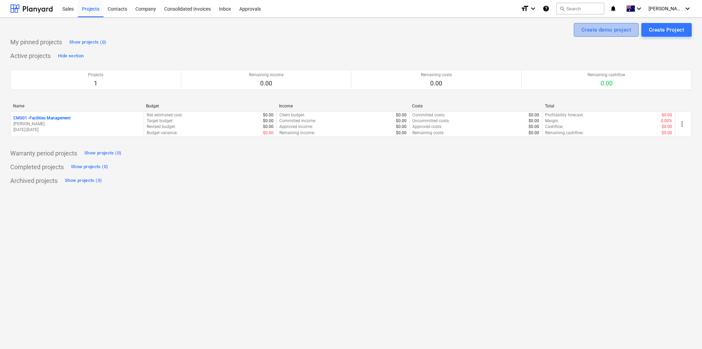
click at [594, 32] on div "Create demo project" at bounding box center [606, 29] width 50 height 9
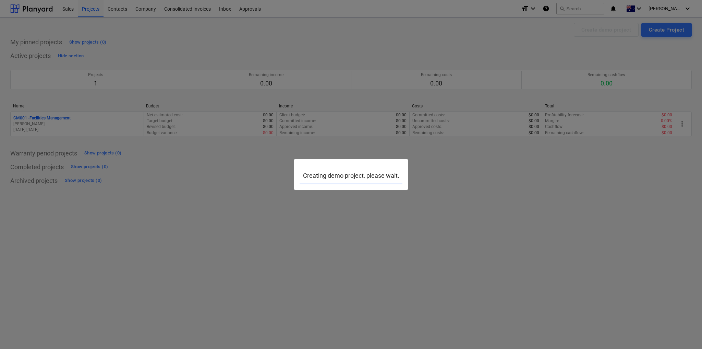
drag, startPoint x: 473, startPoint y: 111, endPoint x: 488, endPoint y: 123, distance: 19.3
click at [473, 111] on div at bounding box center [351, 174] width 702 height 349
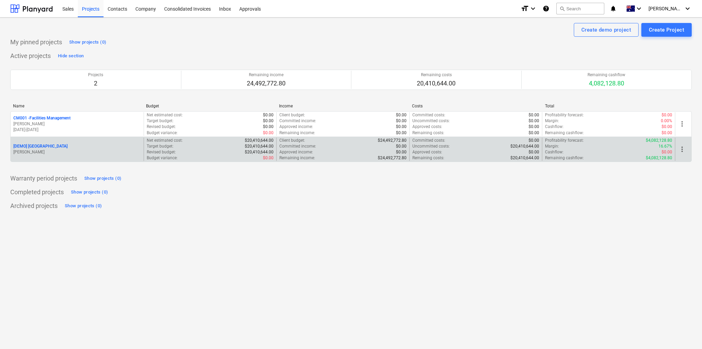
click at [42, 145] on p "[DEMO] [GEOGRAPHIC_DATA]" at bounding box center [40, 146] width 54 height 6
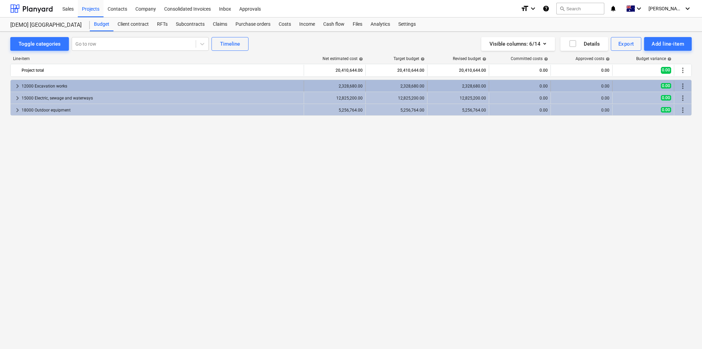
click at [46, 86] on div "12000 Excavation works" at bounding box center [161, 86] width 279 height 11
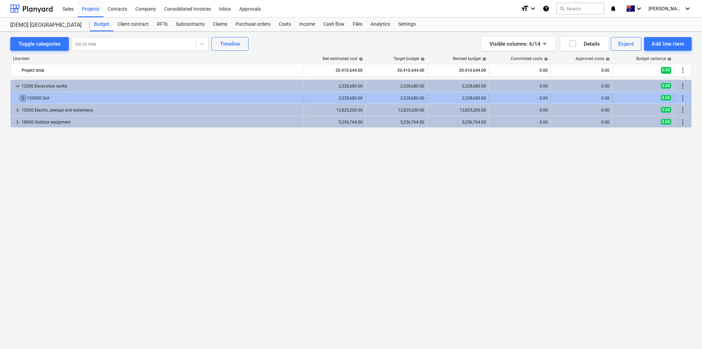
click at [21, 97] on span "keyboard_arrow_right" at bounding box center [23, 98] width 8 height 8
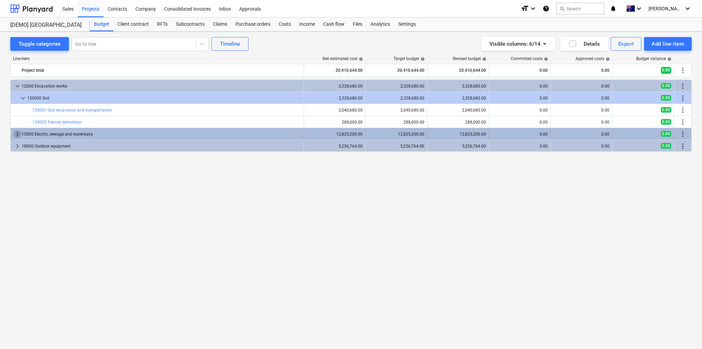
click at [15, 134] on span "keyboard_arrow_right" at bounding box center [17, 134] width 8 height 8
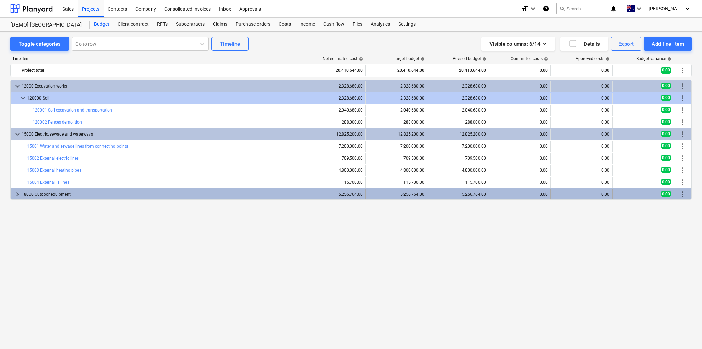
click at [17, 192] on span "keyboard_arrow_right" at bounding box center [17, 194] width 8 height 8
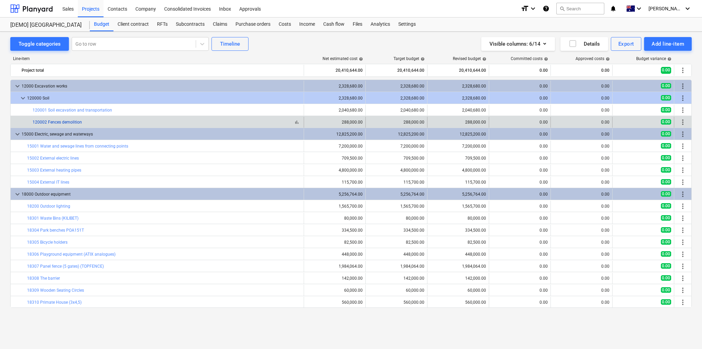
click at [76, 120] on link "120002 Fences demolition" at bounding box center [57, 122] width 49 height 5
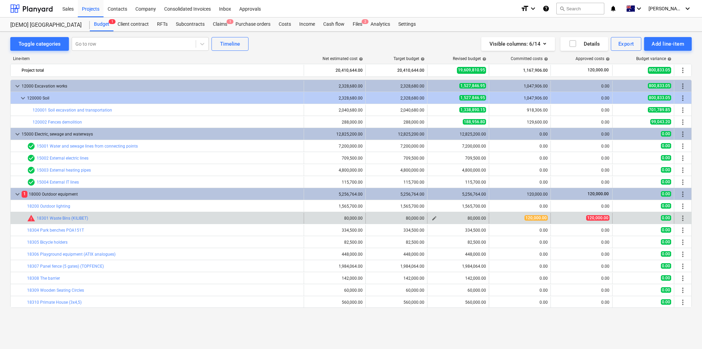
click at [432, 216] on span "edit" at bounding box center [434, 217] width 5 height 5
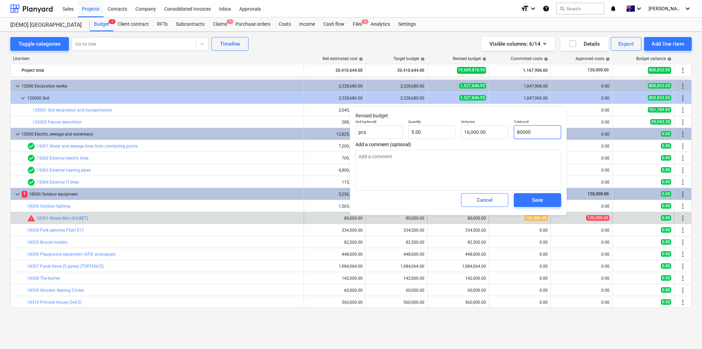
click at [523, 131] on input "80000" at bounding box center [537, 132] width 47 height 14
type input "1"
type textarea "x"
type input "0.20"
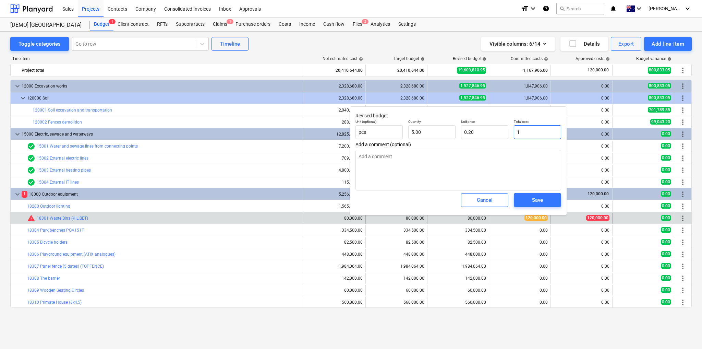
type input "12"
type textarea "x"
type input "2.40"
type input "120"
type textarea "x"
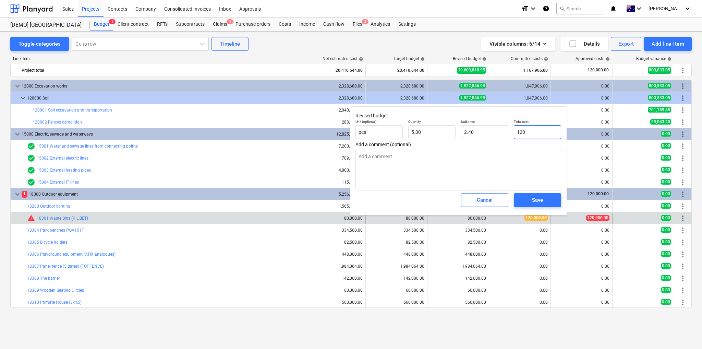
type input "24.00"
type input "1200"
type textarea "x"
type input "240.00"
type input "12000"
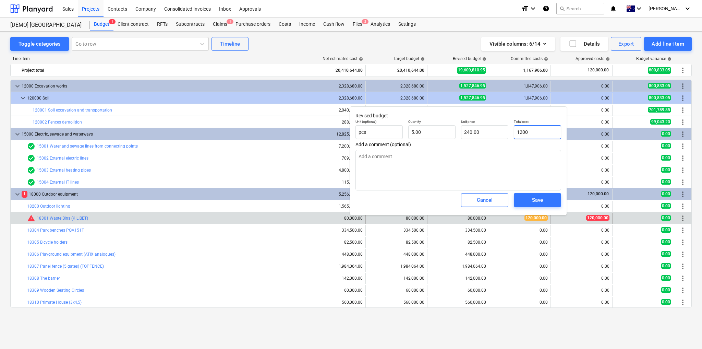
type textarea "x"
type input "2,400.00"
type input "120000"
type textarea "x"
type input "24,000.00"
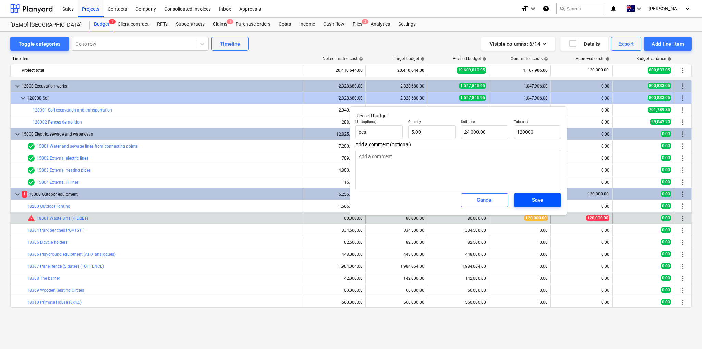
type input "120,000.00"
click at [530, 202] on span "Save" at bounding box center [537, 199] width 31 height 9
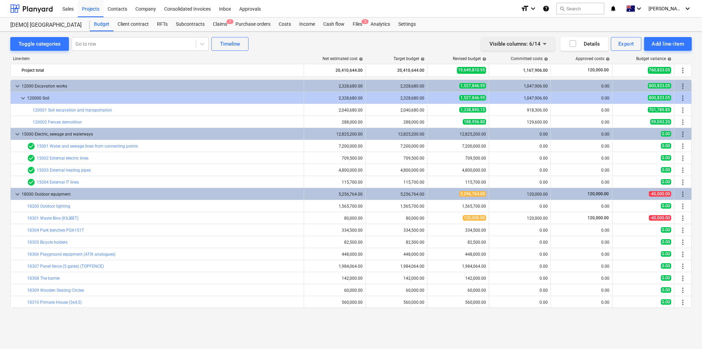
click at [546, 44] on icon "button" at bounding box center [545, 43] width 8 height 8
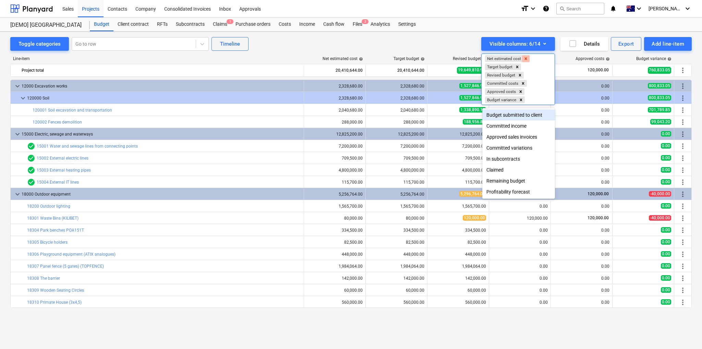
click at [525, 58] on icon "Remove Net estimated cost" at bounding box center [525, 58] width 5 height 5
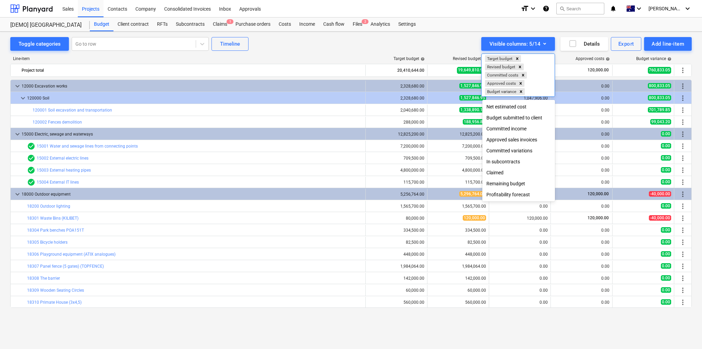
click at [502, 153] on div "Committed variations" at bounding box center [518, 150] width 73 height 11
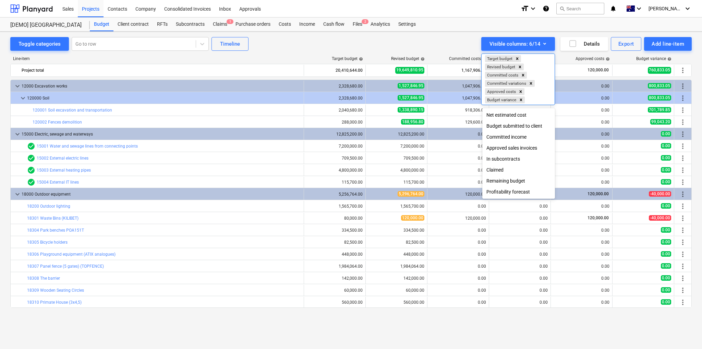
click at [505, 149] on div "Approved sales invoices" at bounding box center [518, 147] width 73 height 11
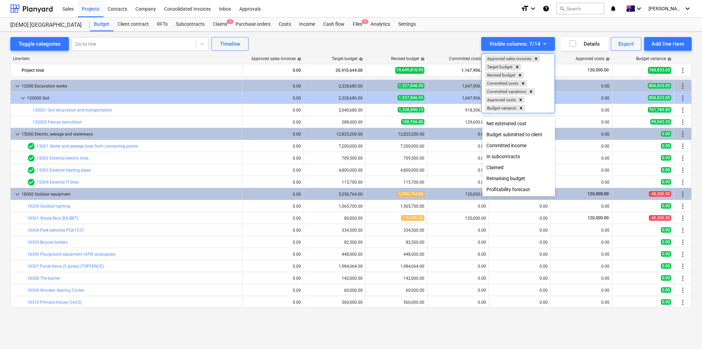
click at [323, 54] on div at bounding box center [351, 174] width 702 height 349
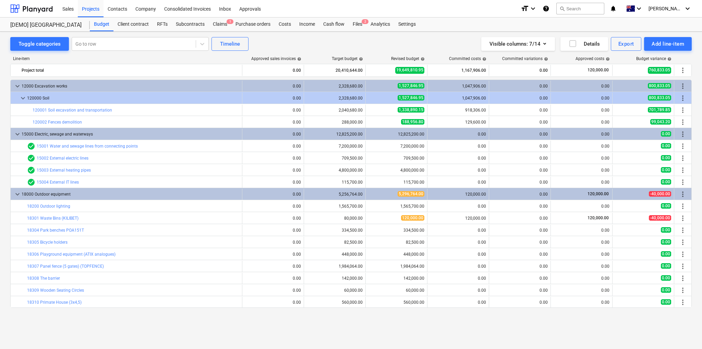
click at [300, 58] on span "help" at bounding box center [298, 59] width 5 height 4
click at [542, 43] on icon "button" at bounding box center [545, 43] width 8 height 8
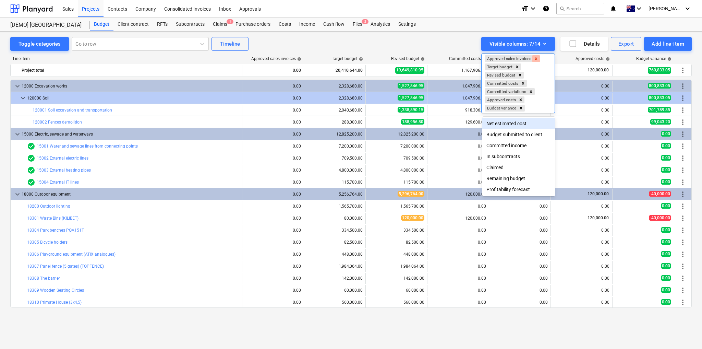
click at [536, 58] on icon "Remove Approved sales invoices" at bounding box center [536, 58] width 5 height 5
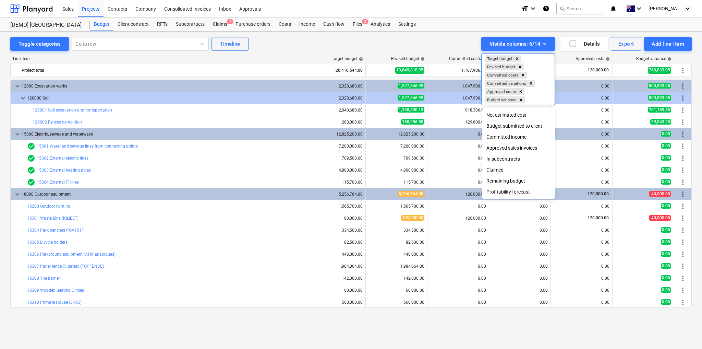
click at [501, 183] on div "Remaining budget" at bounding box center [518, 180] width 73 height 11
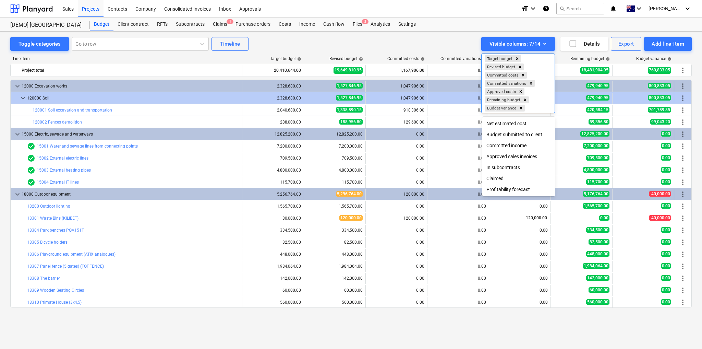
click at [535, 321] on div at bounding box center [351, 174] width 702 height 349
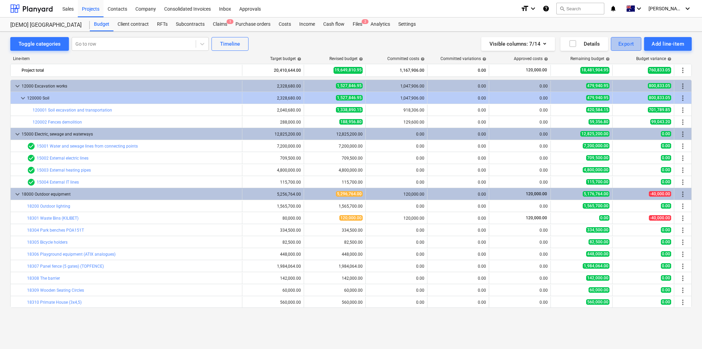
click at [624, 46] on div "Export" at bounding box center [626, 43] width 16 height 9
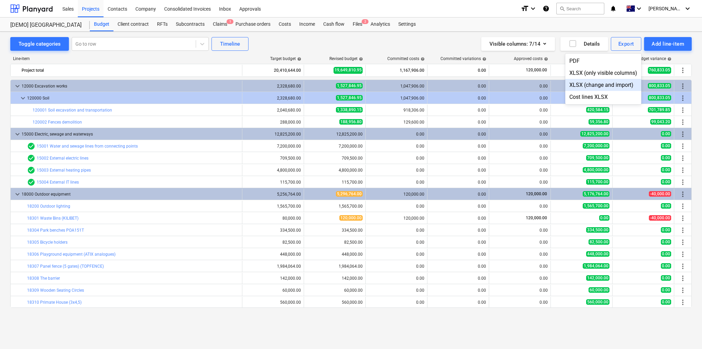
click at [580, 84] on div "XLSX (change and import)" at bounding box center [603, 85] width 76 height 12
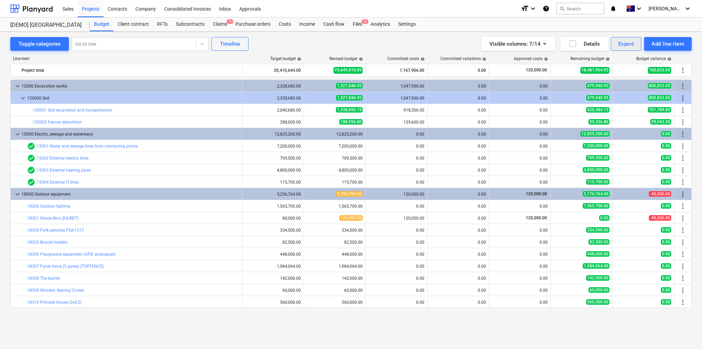
click at [634, 43] on div "Export" at bounding box center [626, 43] width 16 height 9
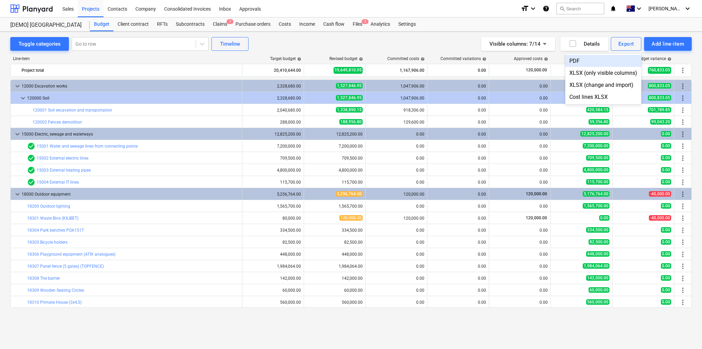
click at [575, 60] on div "PDF" at bounding box center [603, 61] width 76 height 12
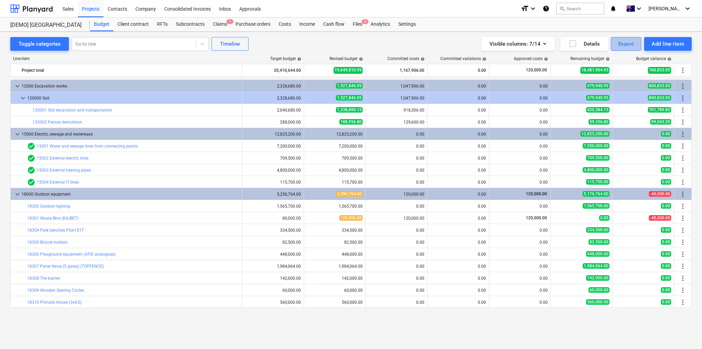
click at [618, 43] on div "Export" at bounding box center [626, 43] width 16 height 9
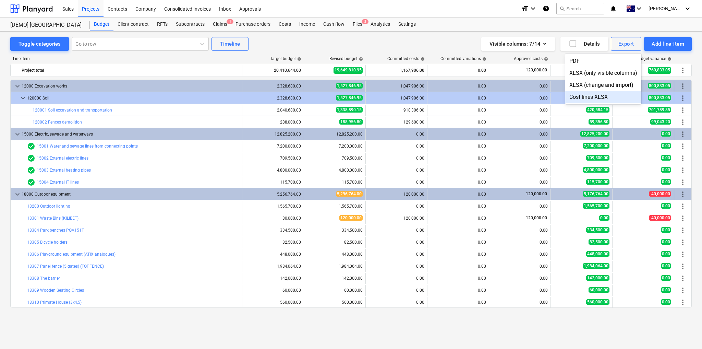
click at [583, 96] on div "Cost lines XLSX" at bounding box center [603, 97] width 76 height 12
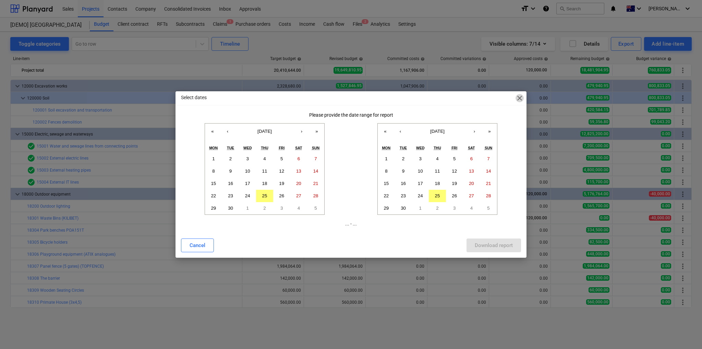
click at [519, 99] on span "close" at bounding box center [519, 98] width 8 height 8
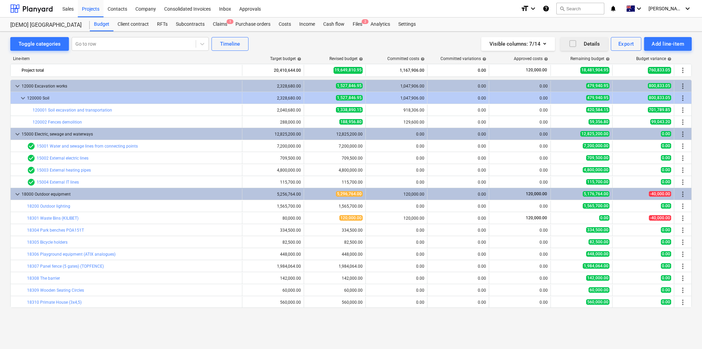
click at [574, 42] on icon "button" at bounding box center [573, 43] width 8 height 8
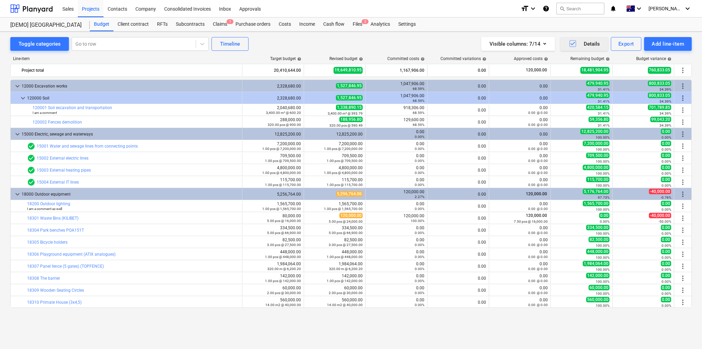
click at [522, 334] on div "Toggle categories Go to row Timeline Visible columns : 7/14 Details Export Add …" at bounding box center [351, 190] width 702 height 317
click at [549, 8] on icon "help" at bounding box center [546, 8] width 7 height 8
click at [254, 24] on div "Purchase orders" at bounding box center [252, 24] width 43 height 14
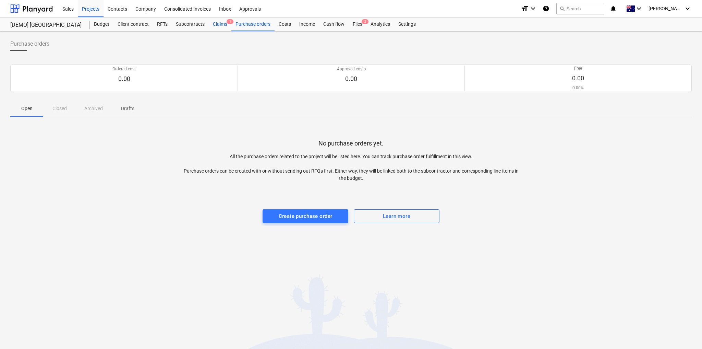
click at [223, 26] on div "Claims 1" at bounding box center [220, 24] width 23 height 14
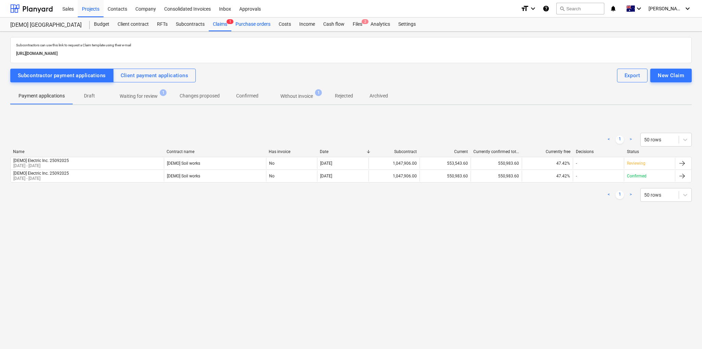
click at [261, 25] on div "Purchase orders" at bounding box center [252, 24] width 43 height 14
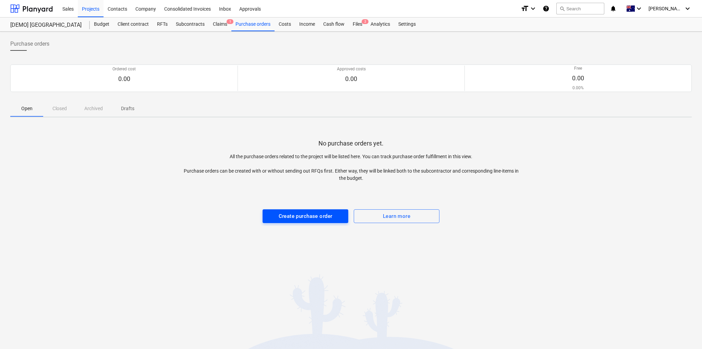
click at [320, 213] on div "Create purchase order" at bounding box center [306, 215] width 54 height 9
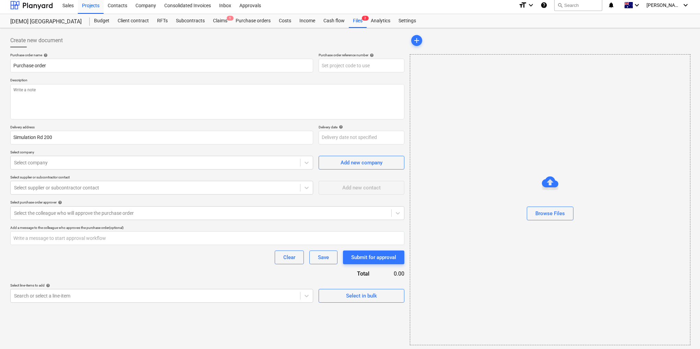
scroll to position [4, 0]
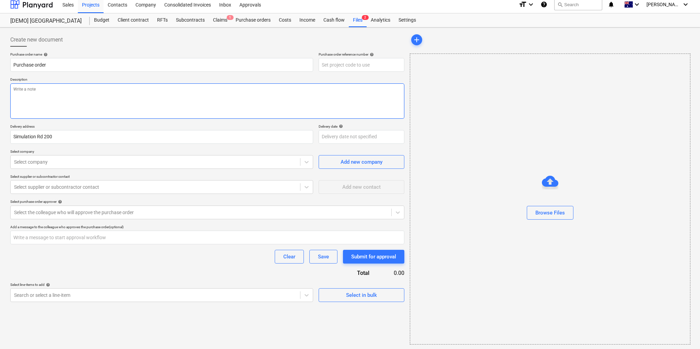
click at [310, 99] on textarea at bounding box center [207, 100] width 394 height 35
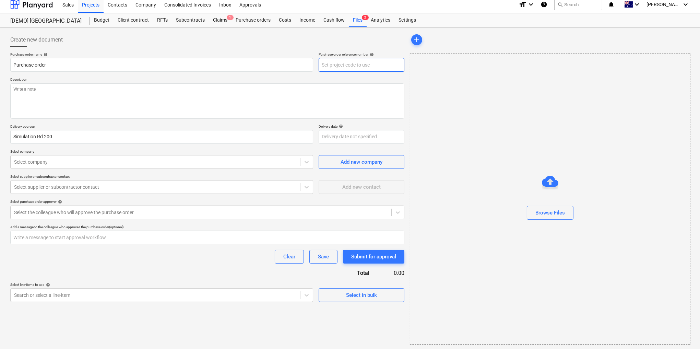
click at [337, 60] on input "text" at bounding box center [361, 65] width 86 height 14
click at [84, 75] on div "Purchase order name help Purchase order Purchase order reference number help De…" at bounding box center [207, 177] width 394 height 250
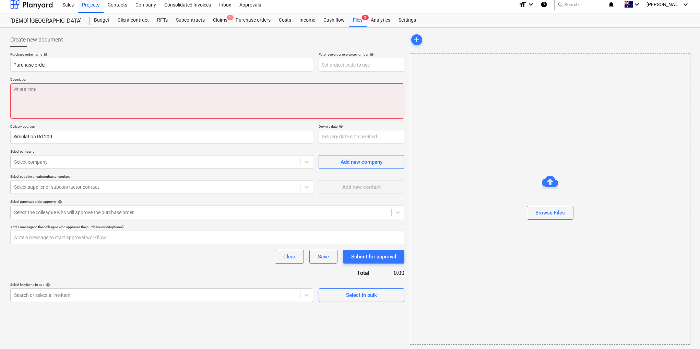
click at [33, 96] on textarea at bounding box center [207, 100] width 394 height 35
type textarea "x"
type textarea "S"
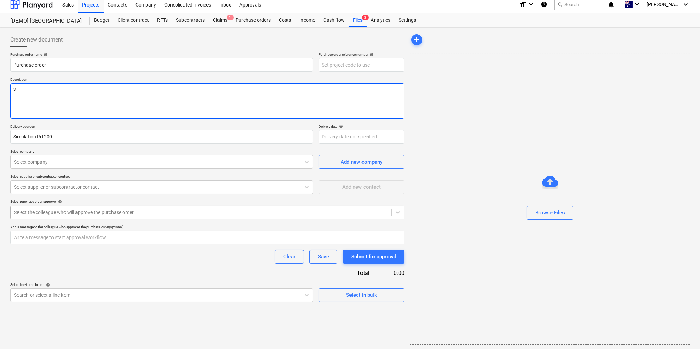
type textarea "x"
type textarea "Su"
type textarea "x"
type textarea "Sup"
type textarea "x"
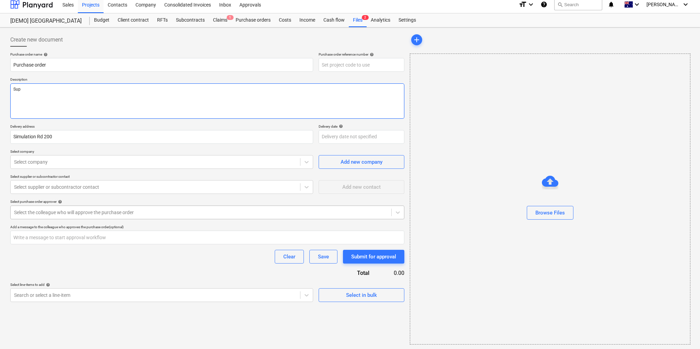
type textarea "Supp"
type textarea "x"
type textarea "Suppl"
type textarea "x"
type textarea "Supply"
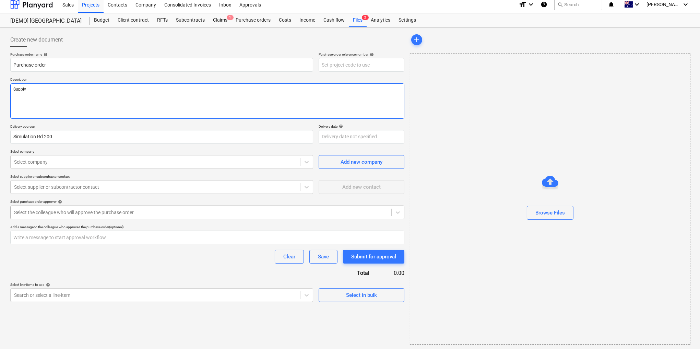
type textarea "x"
type textarea "Supply"
type textarea "x"
type textarea "Supply o"
type textarea "x"
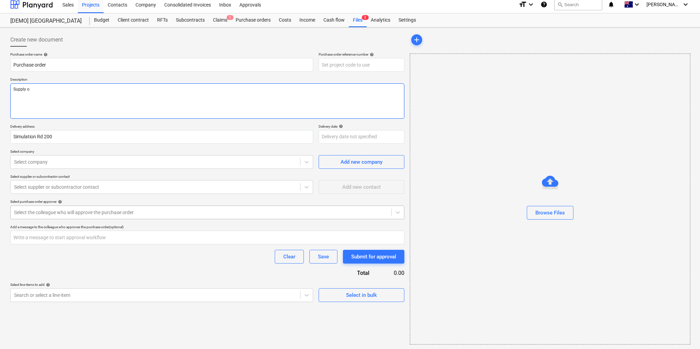
type textarea "Supply on"
type textarea "x"
type textarea "Supply onl"
type textarea "x"
type textarea "Supply only"
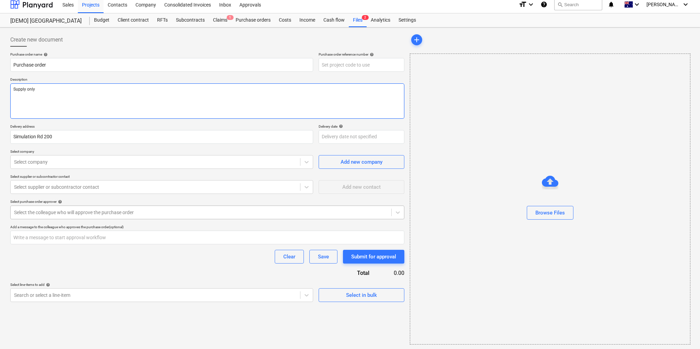
type textarea "x"
type textarea "Supply only m"
type textarea "x"
type textarea "Supply only mit"
type textarea "x"
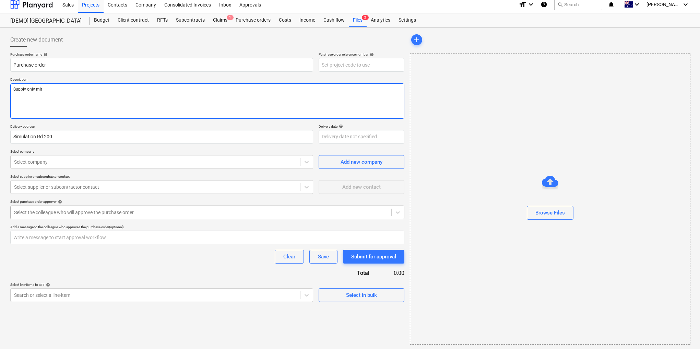
type textarea "Supply only mits"
type textarea "x"
type textarea "Supply only mitsu"
type textarea "x"
type textarea "Supply only mitsub"
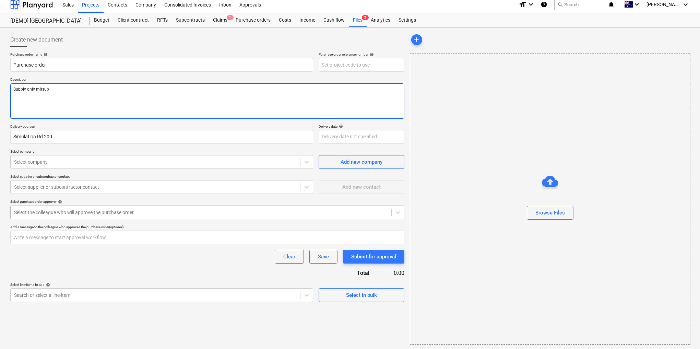
type textarea "x"
type textarea "Supply only mitsubi"
type textarea "x"
type textarea "Supply only mitsubish"
type textarea "x"
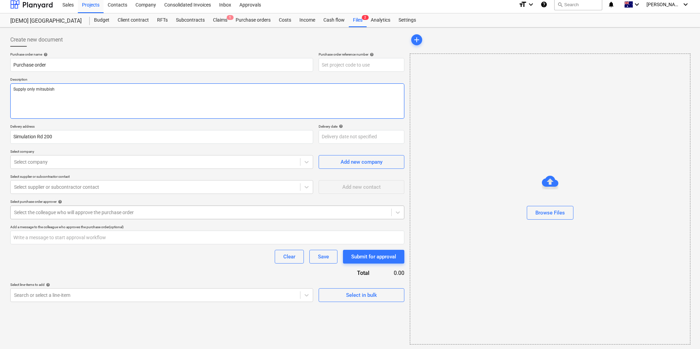
type textarea "Supply only mitsubishi"
type textarea "x"
type textarea "Supply only mitsubishi"
type textarea "x"
type textarea "Supply only mitsubishi p"
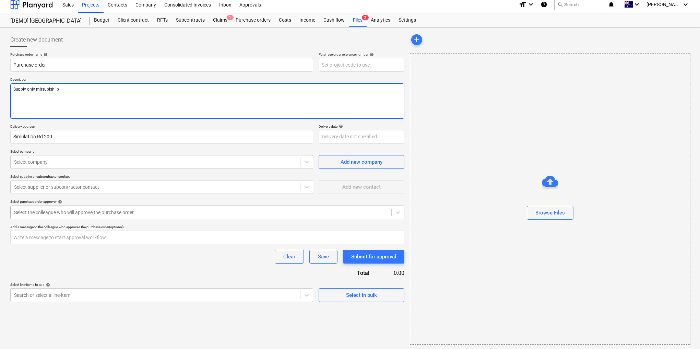
type textarea "x"
type textarea "Supply only mitsubishi pl"
type textarea "x"
type textarea "Supply only mitsubishi pla"
type textarea "x"
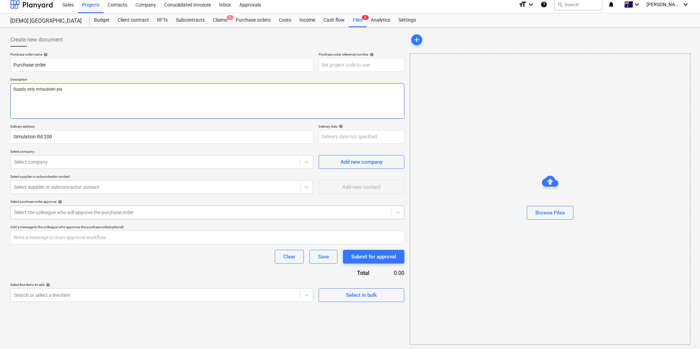
type textarea "Supply only mitsubishi plan"
type textarea "x"
type textarea "Supply only mitsubishi plant"
click at [330, 62] on input "text" at bounding box center [361, 65] width 86 height 14
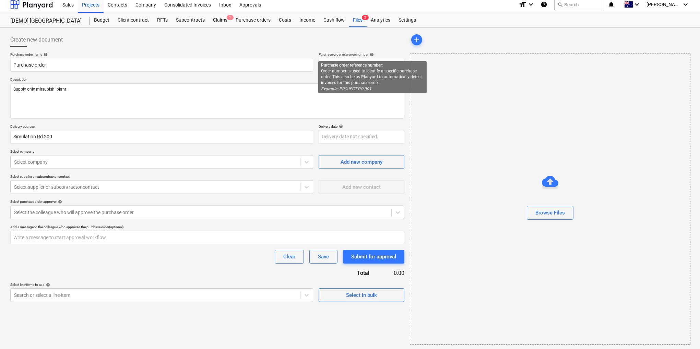
click at [374, 52] on span "help" at bounding box center [370, 54] width 5 height 4
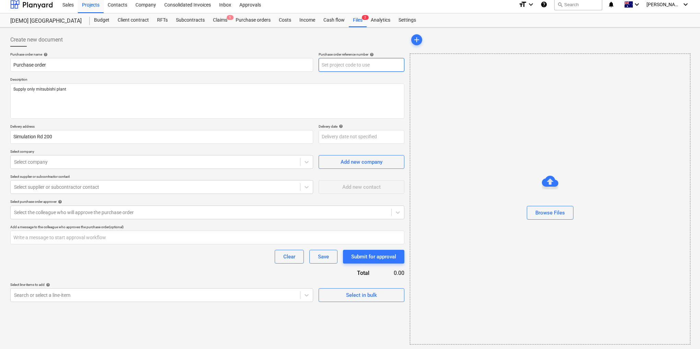
click at [338, 61] on input "text" at bounding box center [361, 65] width 86 height 14
click at [335, 63] on input "text" at bounding box center [361, 65] width 86 height 14
click at [345, 68] on input "text" at bounding box center [361, 65] width 86 height 14
click at [299, 74] on div "Purchase order name help Purchase order Purchase order reference number help De…" at bounding box center [207, 177] width 394 height 250
click at [336, 68] on input "text" at bounding box center [361, 65] width 86 height 14
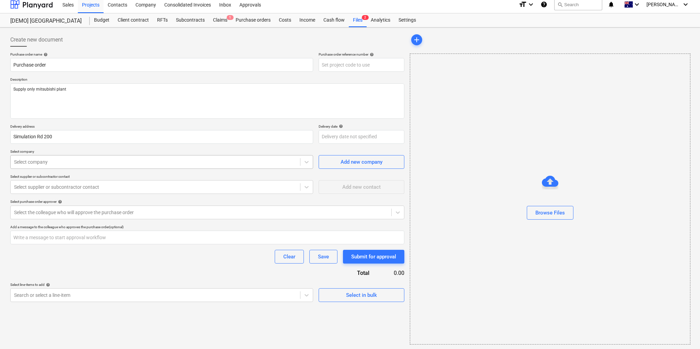
click at [94, 158] on div "Select company" at bounding box center [155, 162] width 289 height 10
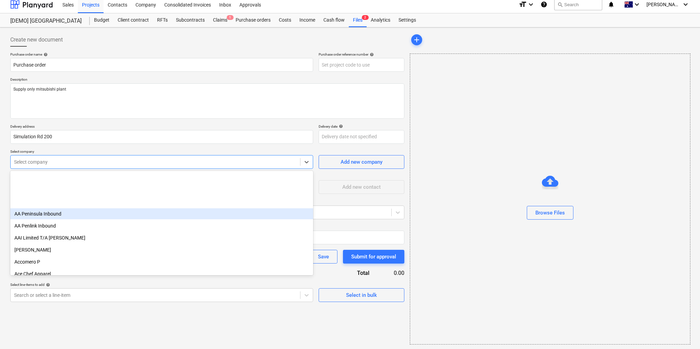
scroll to position [110, 0]
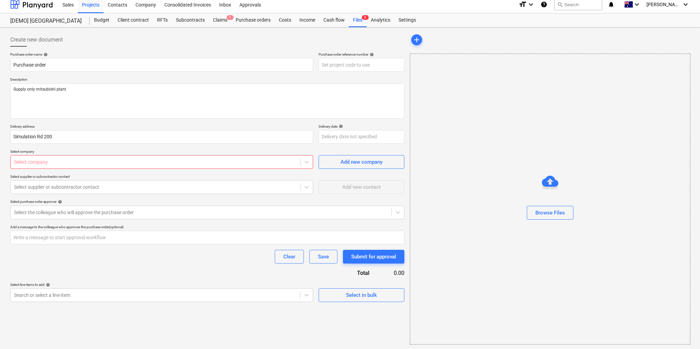
click at [91, 149] on p "Select company" at bounding box center [161, 152] width 303 height 6
click at [154, 151] on p "Select company" at bounding box center [161, 152] width 303 height 6
click at [154, 65] on input "Purchase order" at bounding box center [161, 65] width 303 height 14
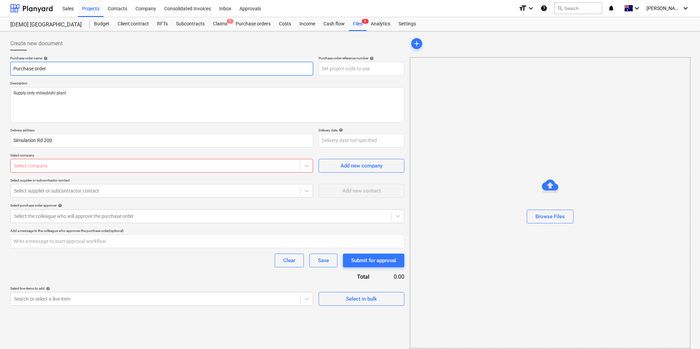
scroll to position [0, 0]
click at [364, 68] on input "text" at bounding box center [361, 69] width 86 height 14
click at [72, 94] on textarea "Supply only mitsubishi plant" at bounding box center [207, 104] width 394 height 35
click at [345, 69] on input "text" at bounding box center [361, 69] width 86 height 14
type textarea "x"
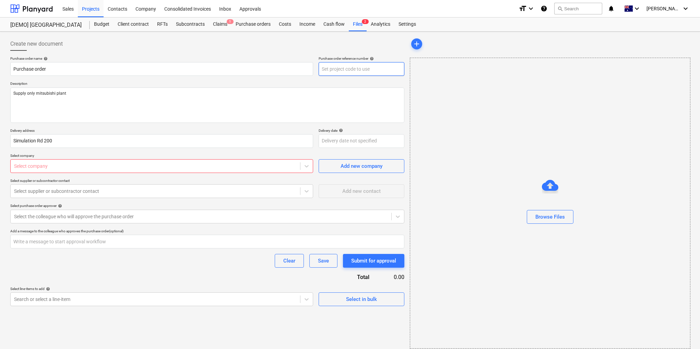
type input "P"
type textarea "x"
type input "Po"
type textarea "x"
type input "P"
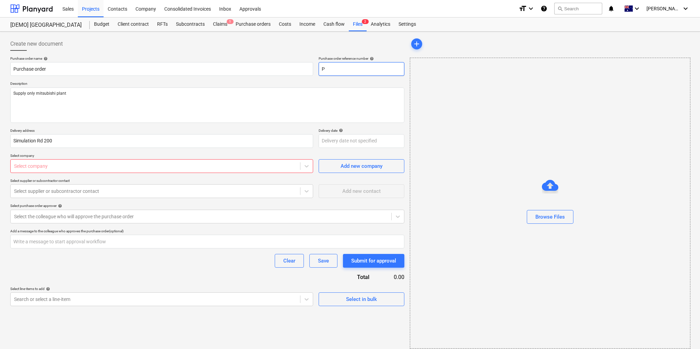
type textarea "x"
type input "PO"
type textarea "x"
type input "PO-"
type textarea "x"
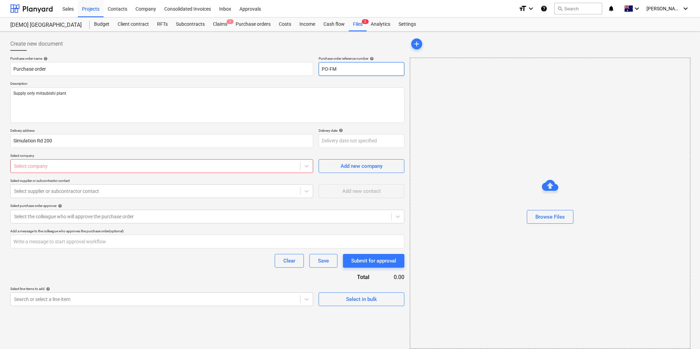
type input "PO-FM<"
type textarea "x"
type input "PO-FM"
type textarea "x"
type input "PO-F"
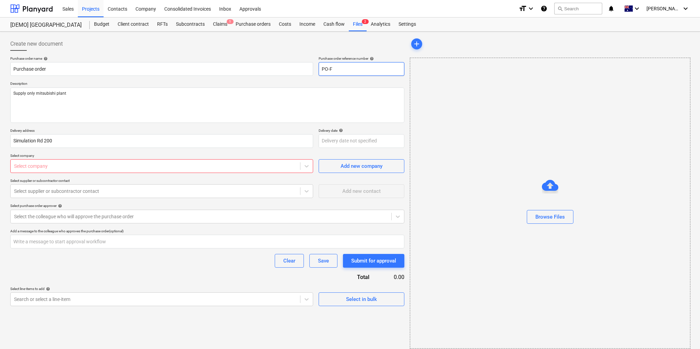
type textarea "x"
type input "PO-FM"
type textarea "x"
type input "PO-FM"
type textarea "x"
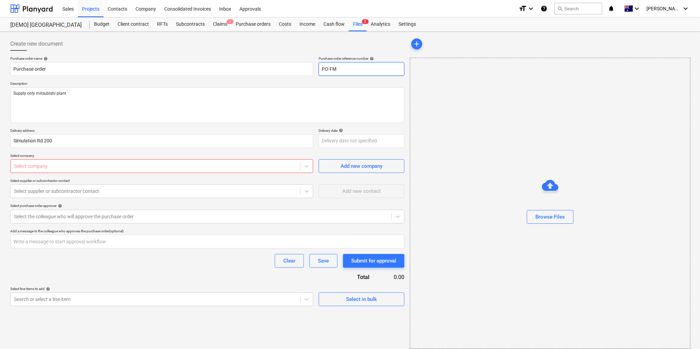
type input "PO-FM"
type textarea "x"
type input "PO-FM-"
type textarea "x"
type input "PO-FM-0"
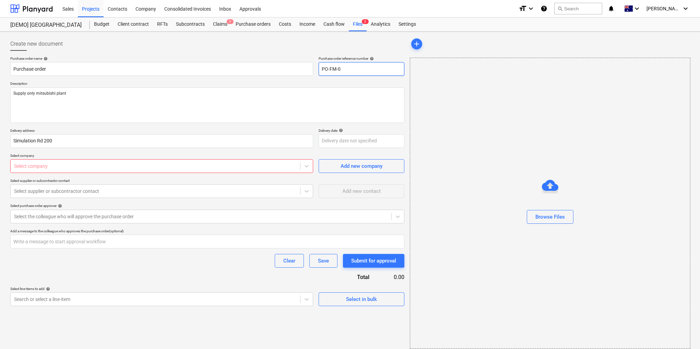
type textarea "x"
type input "PO-FM-00"
type textarea "x"
type input "PO-FM-001"
click at [273, 81] on p "Description" at bounding box center [207, 84] width 394 height 6
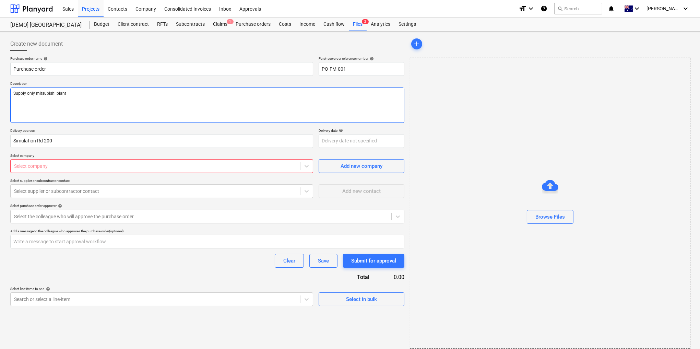
click at [96, 100] on textarea "Supply only mitsubishi plant" at bounding box center [207, 104] width 394 height 35
drag, startPoint x: 68, startPoint y: 162, endPoint x: 74, endPoint y: 164, distance: 6.5
click at [68, 162] on div at bounding box center [155, 165] width 282 height 7
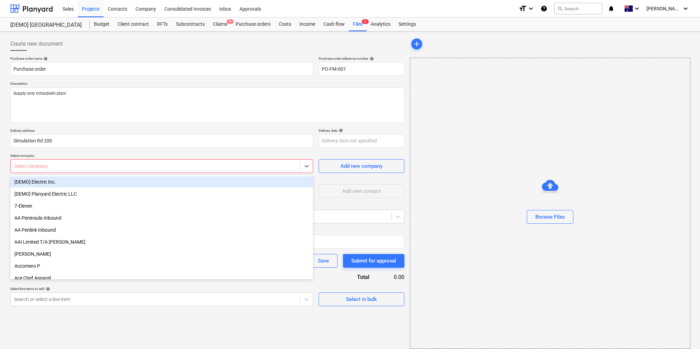
click at [55, 181] on div "[DEMO] Electric Inc." at bounding box center [161, 181] width 303 height 11
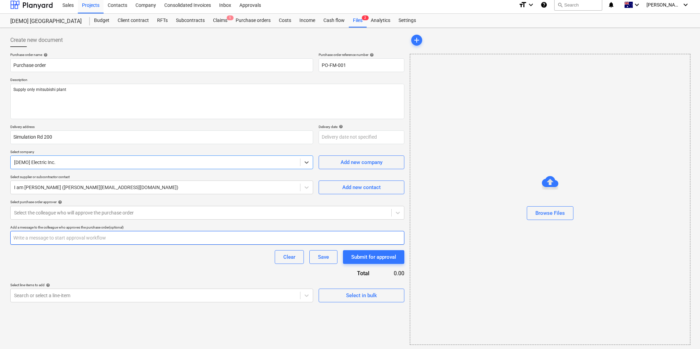
scroll to position [4, 0]
click at [54, 237] on input "text" at bounding box center [207, 237] width 394 height 14
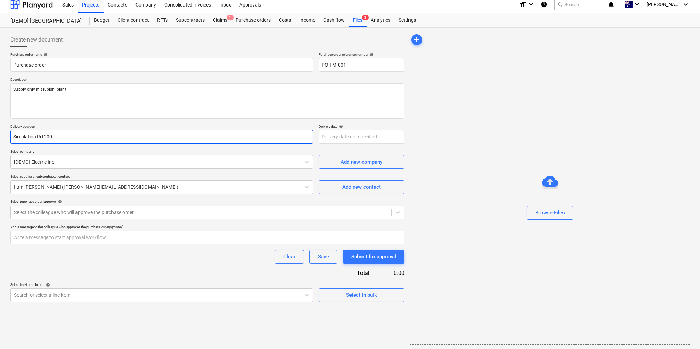
click at [58, 135] on input "Simulation Rd 200" at bounding box center [161, 137] width 303 height 14
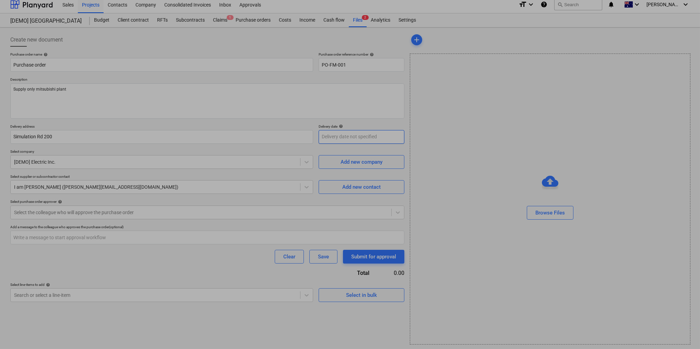
click at [354, 138] on body "Sales Projects Contacts Company Consolidated Invoices Inbox Approvals format_si…" at bounding box center [350, 170] width 700 height 349
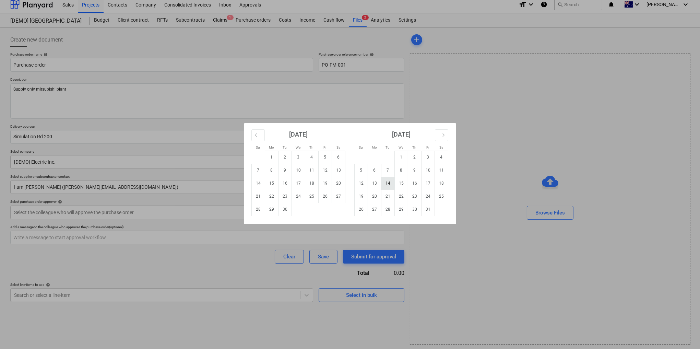
click at [389, 181] on td "14" at bounding box center [387, 183] width 13 height 13
type textarea "x"
type input "14 Oct 2025"
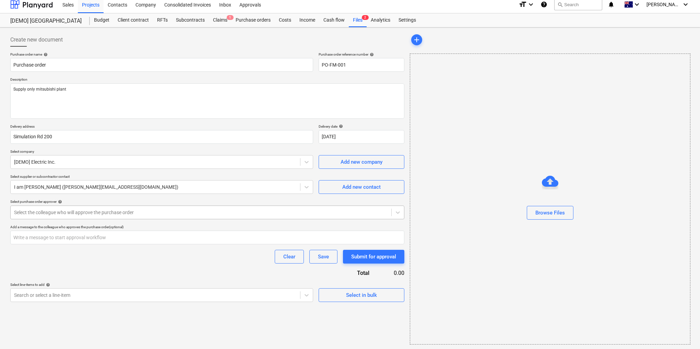
click at [77, 211] on div at bounding box center [201, 212] width 374 height 7
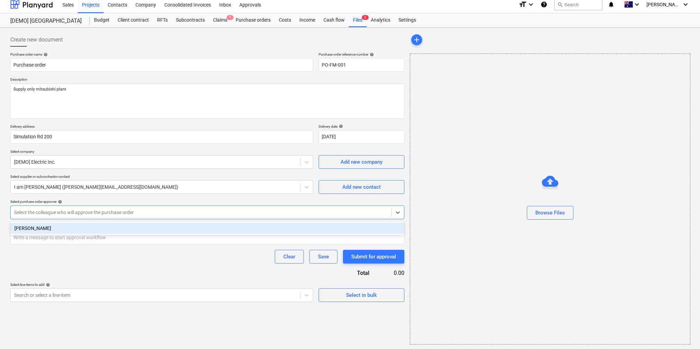
click at [49, 231] on div "Daniel De Rocco" at bounding box center [207, 227] width 394 height 11
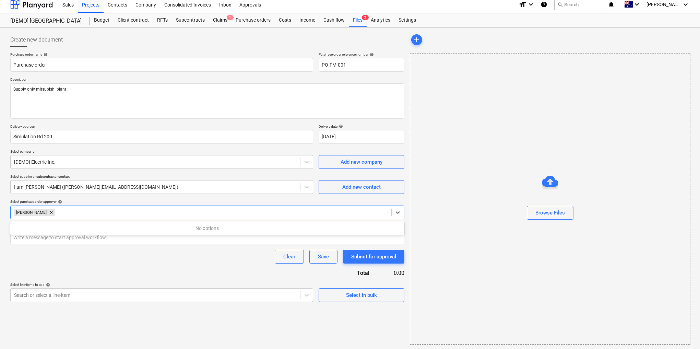
click at [108, 276] on div "Purchase order name help Purchase order Purchase order reference number help PO…" at bounding box center [207, 177] width 394 height 250
click at [64, 213] on div at bounding box center [222, 212] width 331 height 7
click at [160, 273] on div "Purchase order name help Purchase order Purchase order reference number help PO…" at bounding box center [207, 177] width 394 height 250
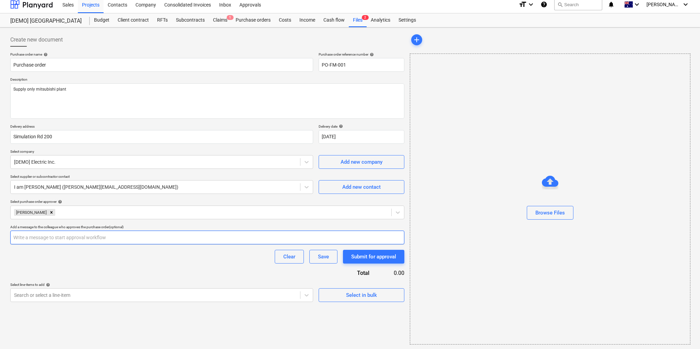
click at [84, 236] on input "text" at bounding box center [207, 237] width 394 height 14
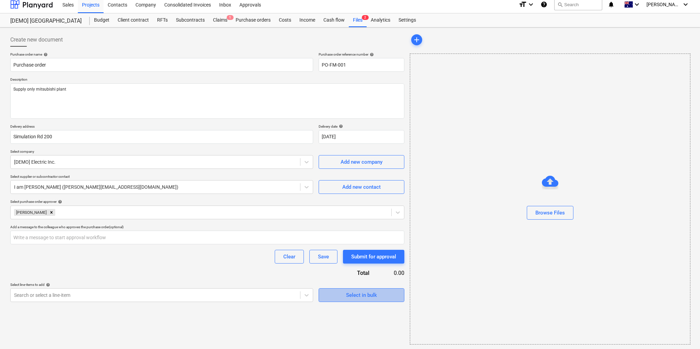
click at [357, 295] on div "Select in bulk" at bounding box center [361, 294] width 31 height 9
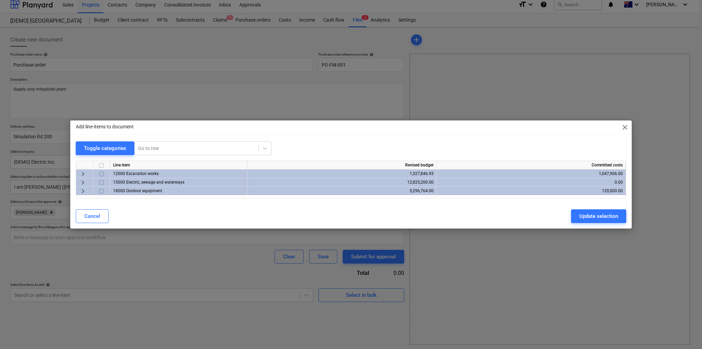
click at [84, 183] on span "keyboard_arrow_right" at bounding box center [83, 182] width 8 height 8
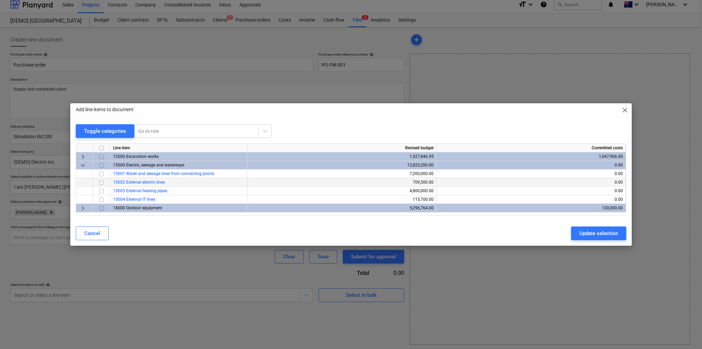
click at [135, 181] on span "15002 External electric lines" at bounding box center [139, 182] width 52 height 5
click at [101, 181] on input "checkbox" at bounding box center [101, 182] width 8 height 8
click at [593, 239] on button "Update selection" at bounding box center [598, 233] width 55 height 14
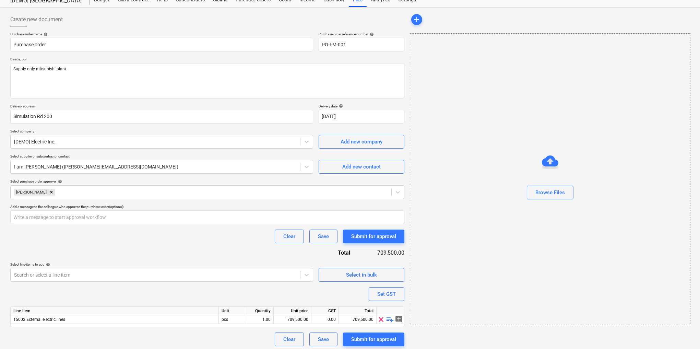
scroll to position [27, 0]
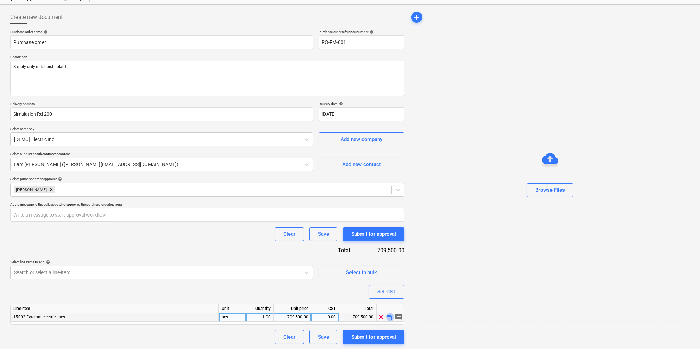
click at [389, 316] on span "playlist_add" at bounding box center [390, 317] width 8 height 8
type textarea "x"
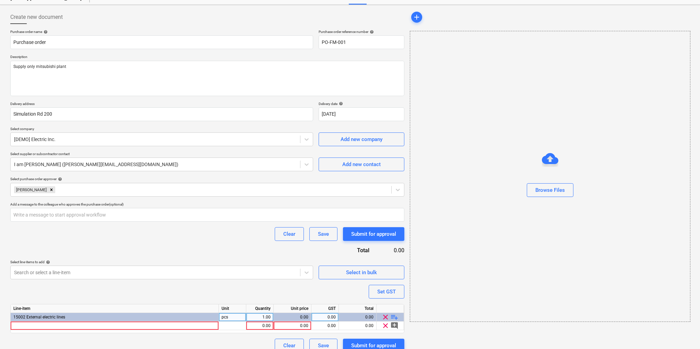
scroll to position [35, 0]
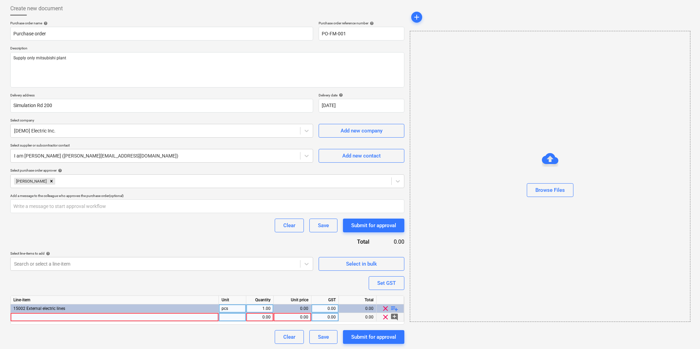
click at [180, 316] on div at bounding box center [115, 317] width 208 height 9
type input "Condenser Units"
type textarea "x"
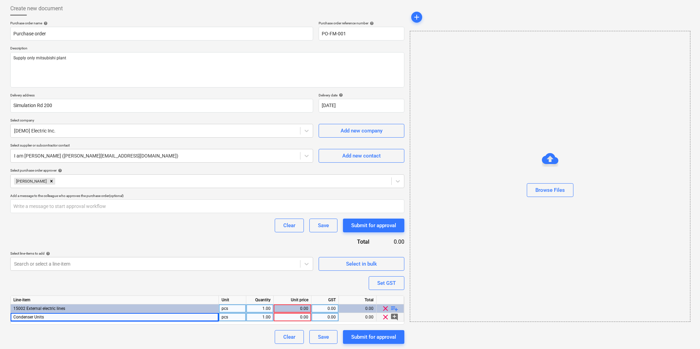
click at [229, 316] on div "pcs" at bounding box center [232, 317] width 27 height 9
click at [266, 317] on div "1.00" at bounding box center [260, 317] width 22 height 9
type input "4"
type textarea "x"
click at [304, 313] on div "0.00" at bounding box center [292, 317] width 32 height 9
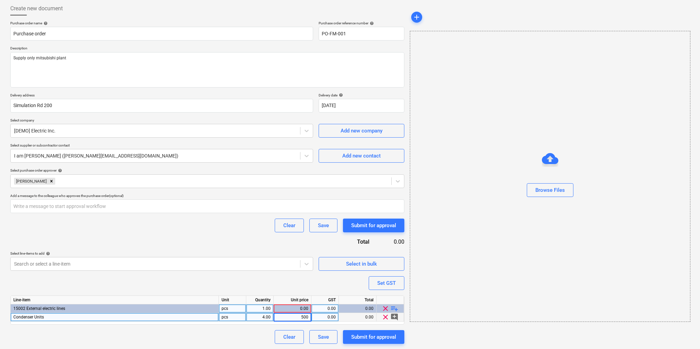
type input "5000"
type textarea "x"
click at [305, 286] on div "Purchase order name help Purchase order Purchase order reference number help PO…" at bounding box center [207, 182] width 394 height 323
click at [331, 318] on div "0.00" at bounding box center [325, 317] width 22 height 9
type input "20"
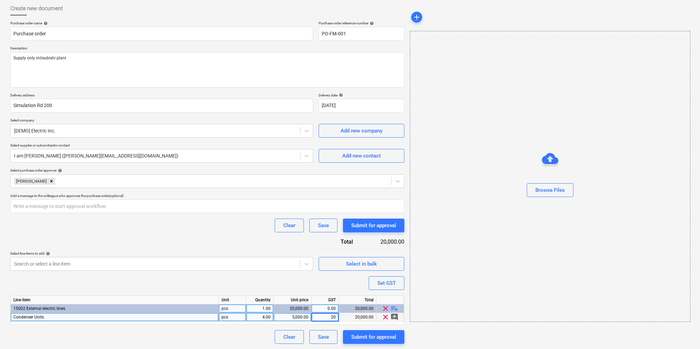
type textarea "x"
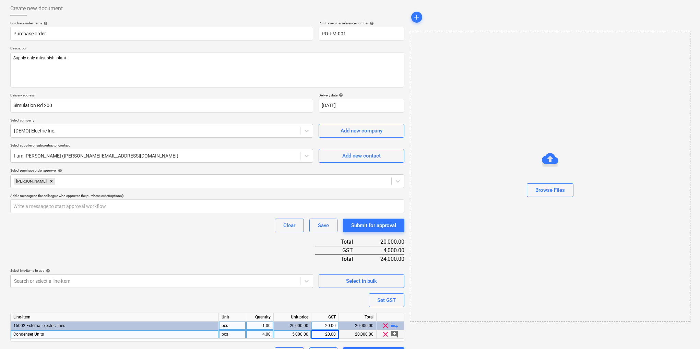
click at [338, 305] on div "Purchase order name help Purchase order Purchase order reference number help PO…" at bounding box center [207, 191] width 394 height 340
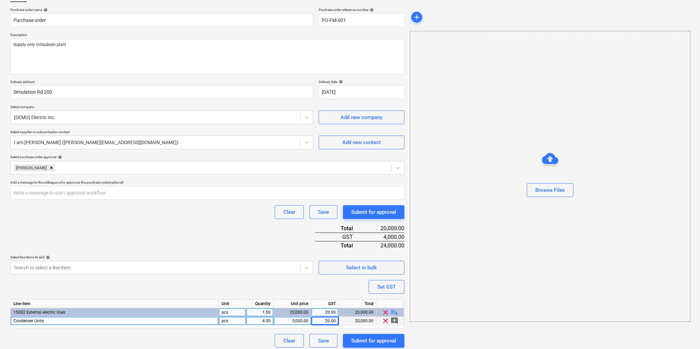
scroll to position [53, 0]
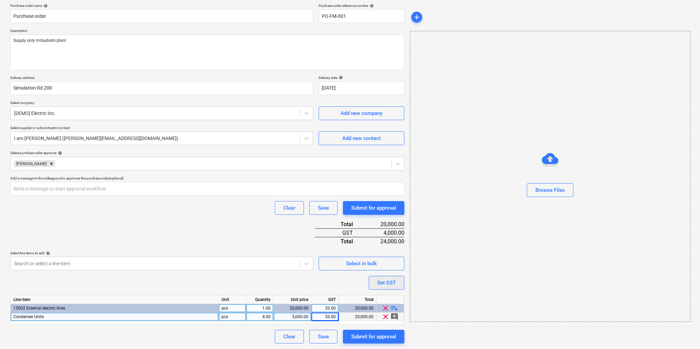
click at [391, 283] on div "Set GST" at bounding box center [386, 282] width 19 height 9
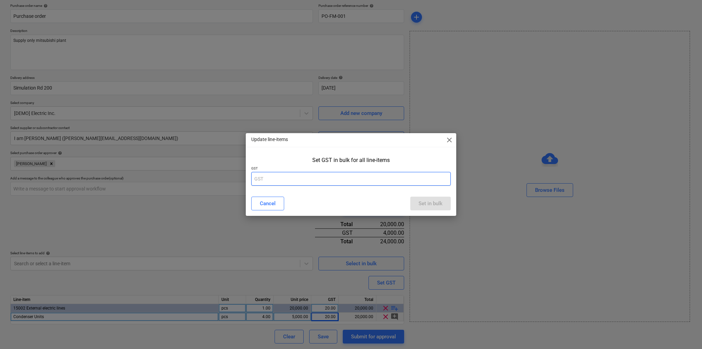
click at [266, 178] on input "text" at bounding box center [350, 179] width 199 height 14
type input "20"
click at [433, 200] on div "Set in bulk" at bounding box center [430, 203] width 24 height 9
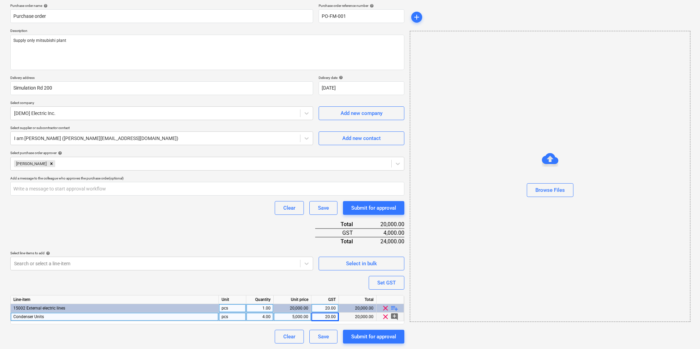
click at [206, 318] on div "Condenser Units" at bounding box center [115, 316] width 208 height 9
click at [119, 282] on div "Purchase order name help Purchase order Purchase order reference number help PO…" at bounding box center [207, 173] width 394 height 340
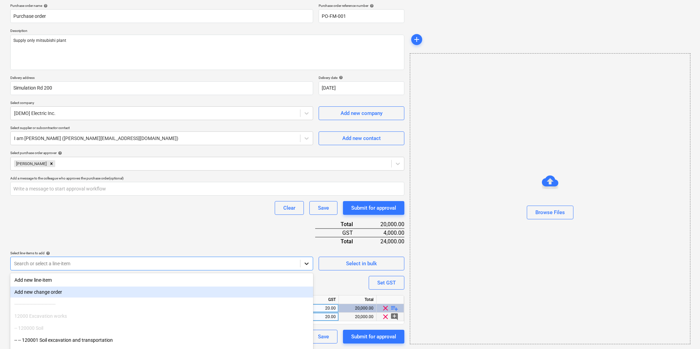
click at [307, 265] on body "Sales Projects Contacts Company Consolidated Invoices Inbox Approvals format_si…" at bounding box center [350, 121] width 700 height 349
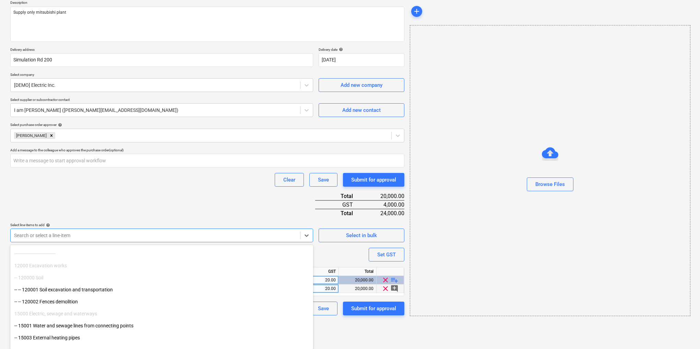
scroll to position [0, 0]
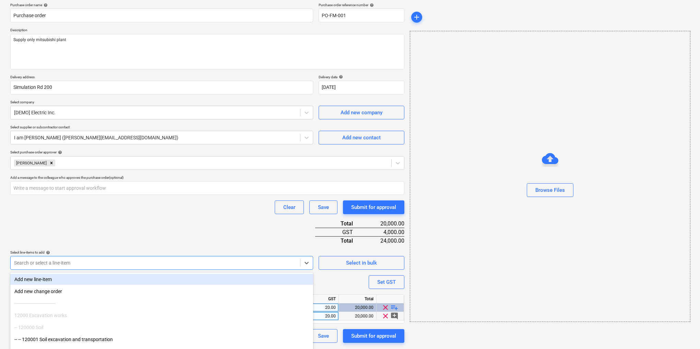
click at [143, 227] on div "Purchase order name help Purchase order Purchase order reference number help PO…" at bounding box center [207, 173] width 394 height 340
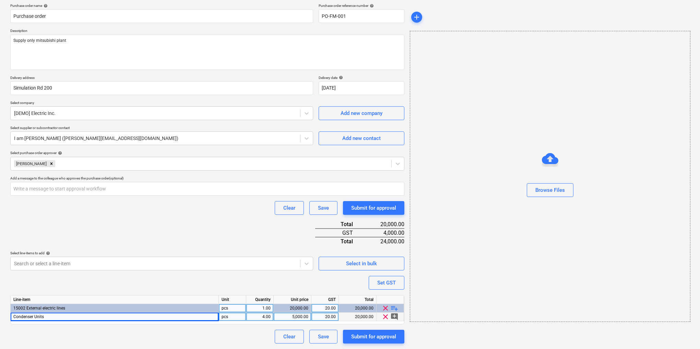
scroll to position [53, 0]
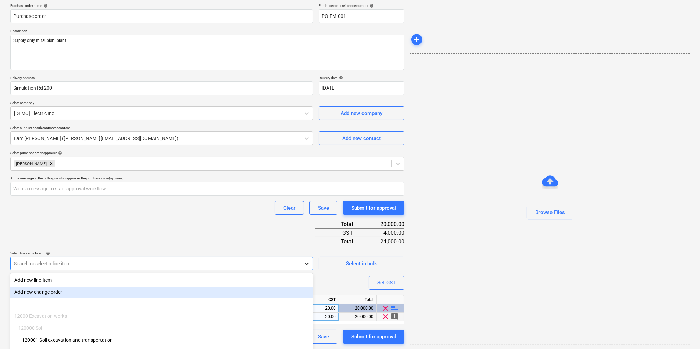
click at [305, 263] on body "Sales Projects Contacts Company Consolidated Invoices Inbox Approvals format_si…" at bounding box center [350, 121] width 700 height 349
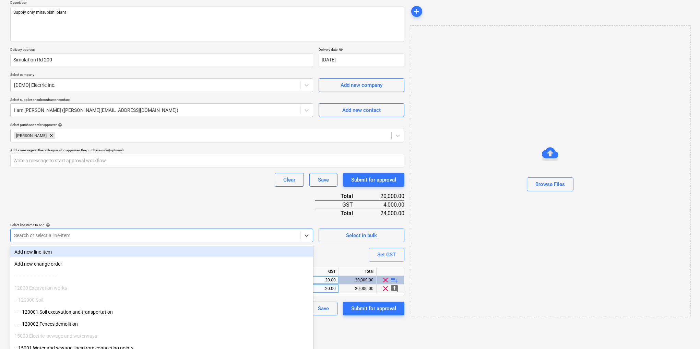
click at [103, 183] on div "Purchase order name help Purchase order Purchase order reference number help PO…" at bounding box center [207, 145] width 394 height 340
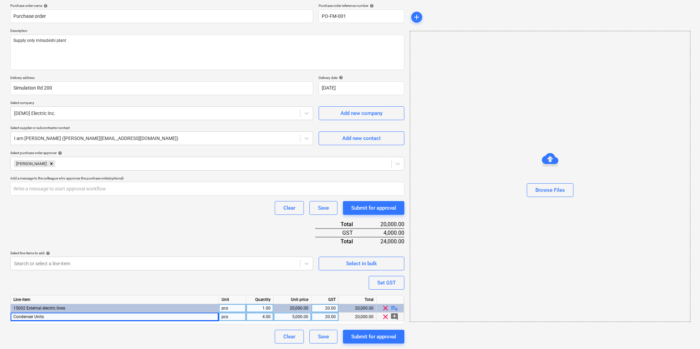
click at [270, 255] on p "Select line-items to add help" at bounding box center [161, 254] width 303 height 6
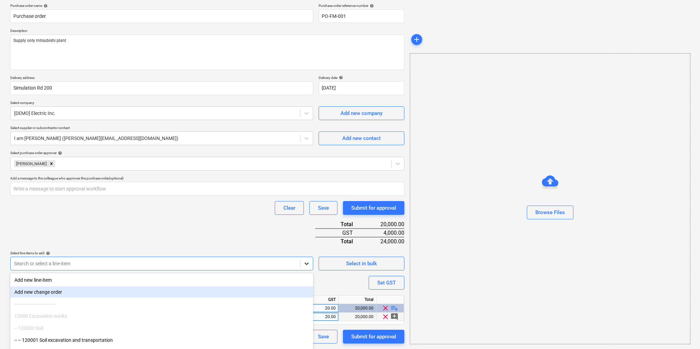
click at [306, 265] on body "Sales Projects Contacts Company Consolidated Invoices Inbox Approvals format_si…" at bounding box center [350, 121] width 700 height 349
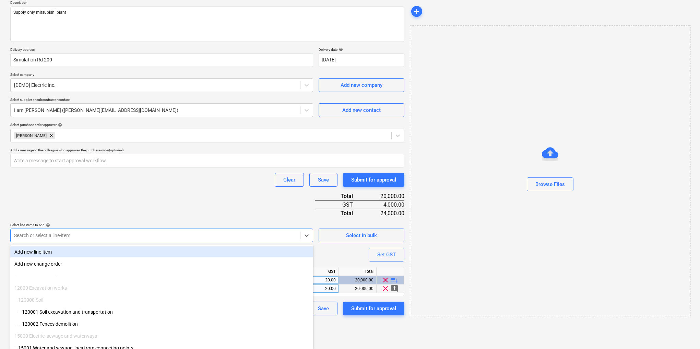
click at [53, 253] on div "Add new line-item" at bounding box center [161, 251] width 303 height 11
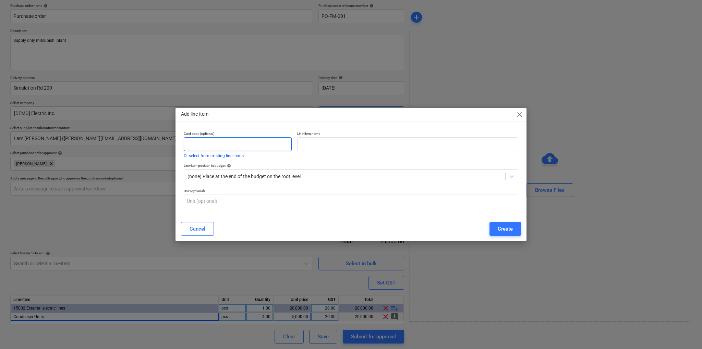
click at [206, 146] on input "text" at bounding box center [238, 144] width 108 height 14
click at [325, 145] on input "text" at bounding box center [407, 144] width 221 height 14
click at [313, 176] on div at bounding box center [344, 176] width 314 height 7
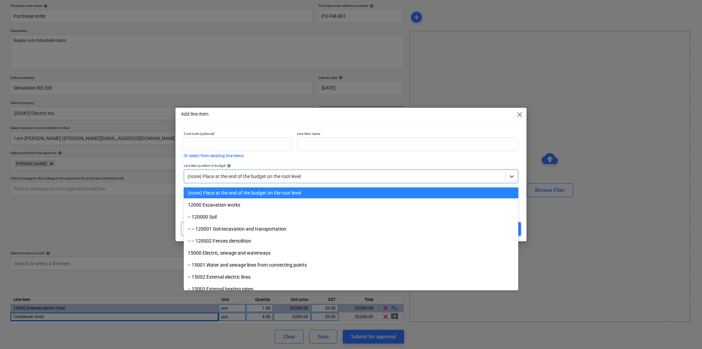
click at [305, 161] on div "Line-item position in budget help option (none) Place at the end of the budget …" at bounding box center [351, 172] width 340 height 25
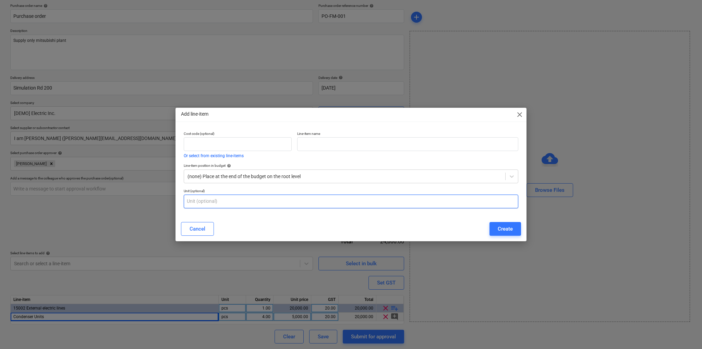
click at [229, 202] on input "text" at bounding box center [351, 201] width 335 height 14
click at [288, 194] on input "text" at bounding box center [351, 201] width 335 height 14
click at [521, 114] on span "close" at bounding box center [519, 114] width 8 height 8
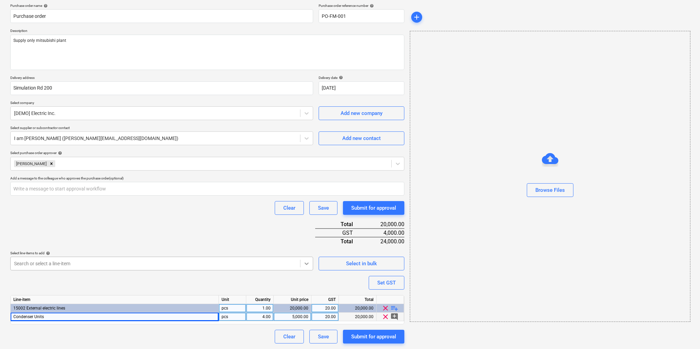
click at [308, 263] on body "Sales Projects Contacts Company Consolidated Invoices Inbox Approvals format_si…" at bounding box center [350, 121] width 700 height 349
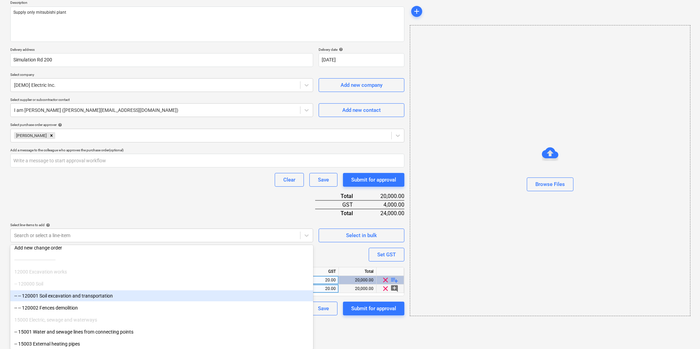
scroll to position [0, 0]
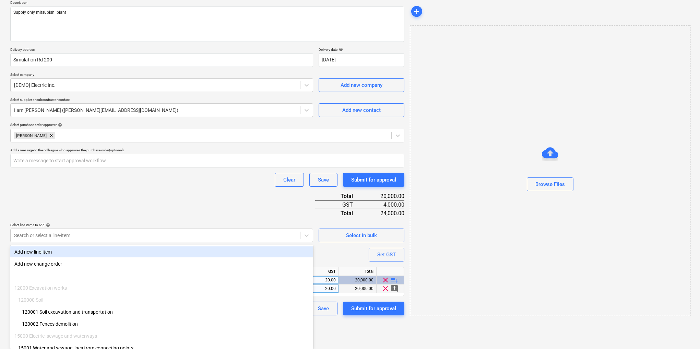
click at [54, 251] on div "Add new line-item" at bounding box center [161, 251] width 303 height 11
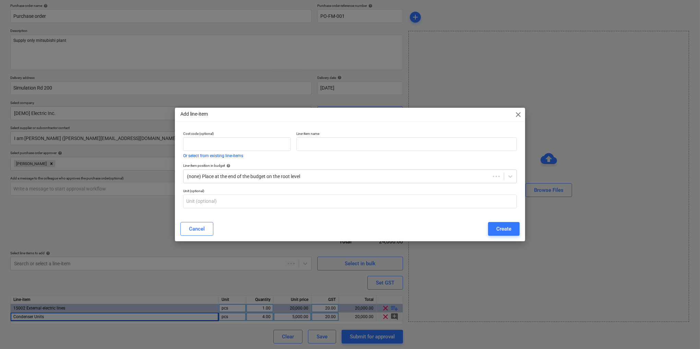
scroll to position [53, 0]
click at [321, 141] on input "text" at bounding box center [407, 144] width 221 height 14
click at [519, 116] on span "close" at bounding box center [519, 114] width 8 height 8
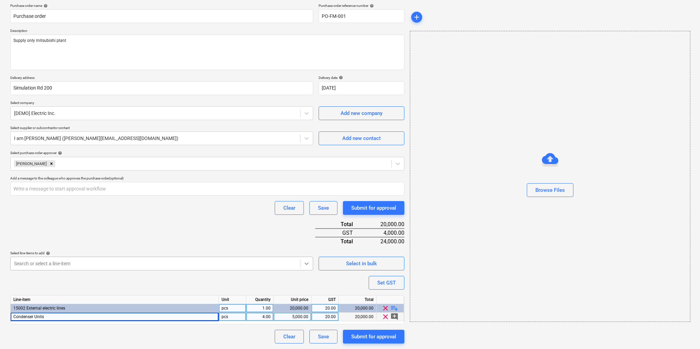
click at [306, 264] on body "Sales Projects Contacts Company Consolidated Invoices Inbox Approvals format_si…" at bounding box center [350, 121] width 700 height 349
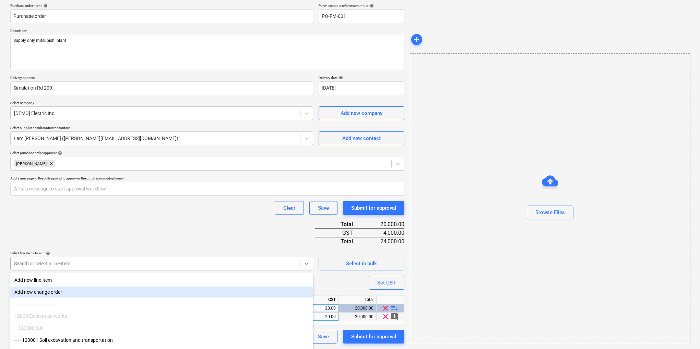
scroll to position [81, 0]
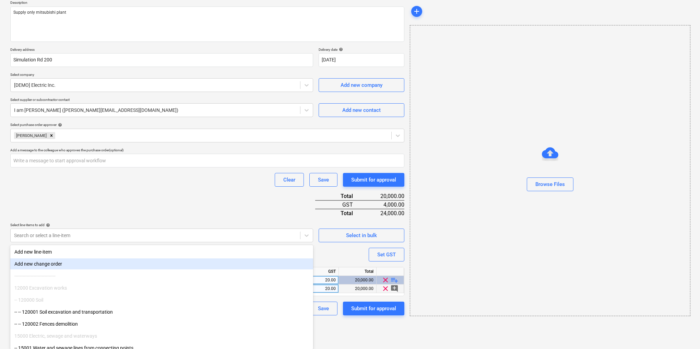
click at [40, 262] on div "Add new change order" at bounding box center [161, 263] width 303 height 11
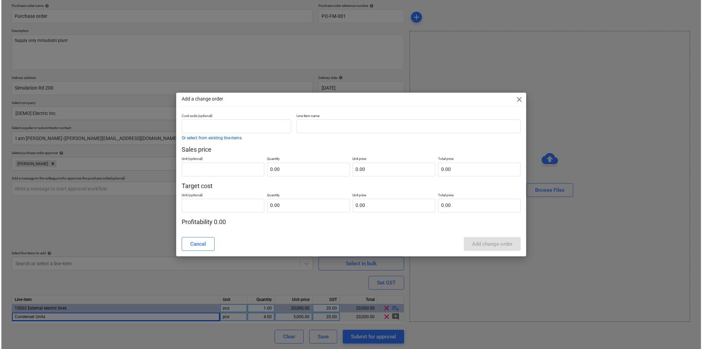
scroll to position [53, 0]
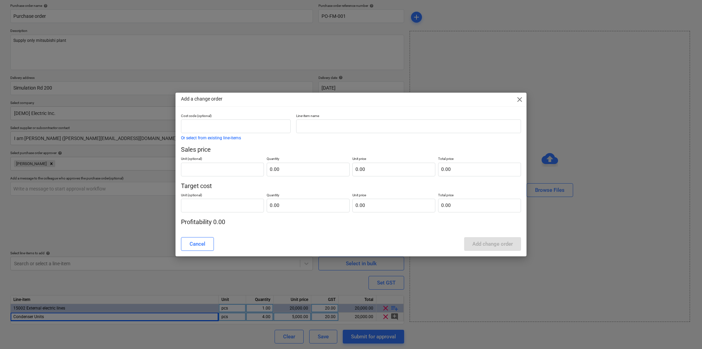
click at [519, 99] on span "close" at bounding box center [519, 99] width 8 height 8
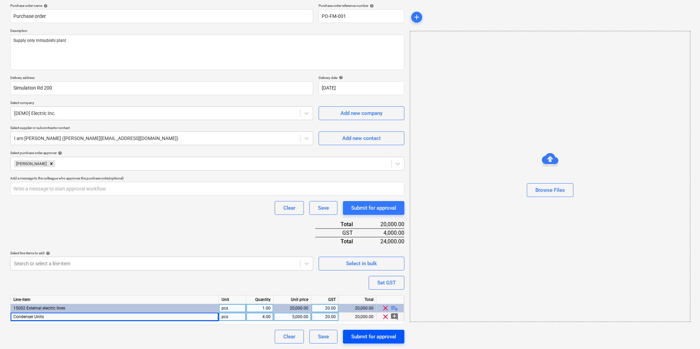
click at [378, 338] on div "Submit for approval" at bounding box center [373, 336] width 45 height 9
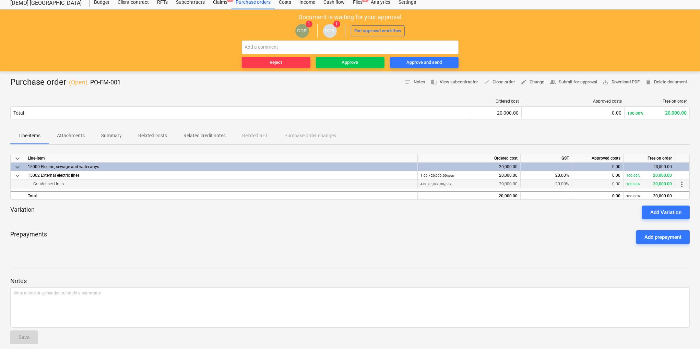
scroll to position [27, 0]
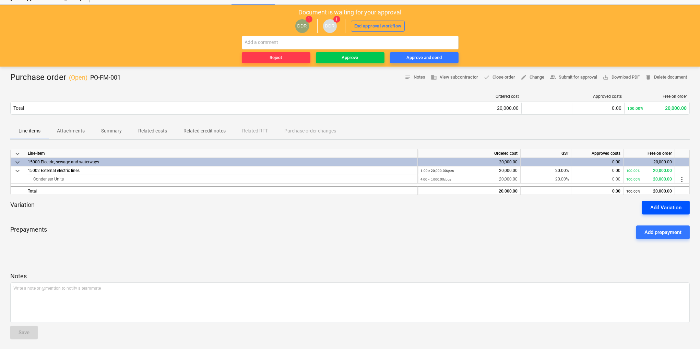
click at [667, 207] on div "Add Variation" at bounding box center [665, 207] width 31 height 9
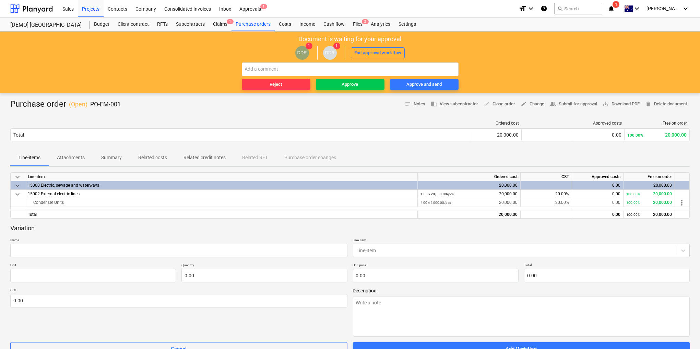
scroll to position [0, 0]
click at [617, 104] on span "save_alt Download PDF" at bounding box center [620, 104] width 37 height 8
click at [424, 85] on div "Approve and send" at bounding box center [423, 85] width 35 height 8
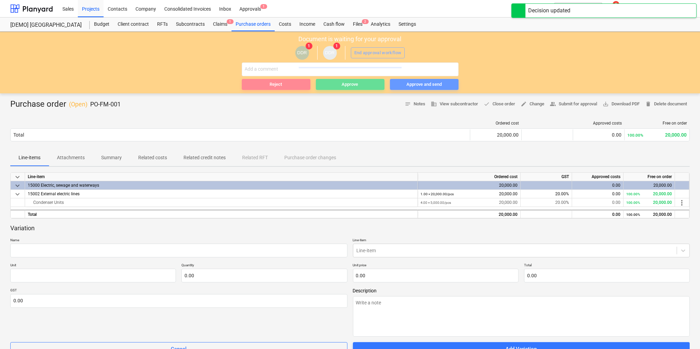
type textarea "x"
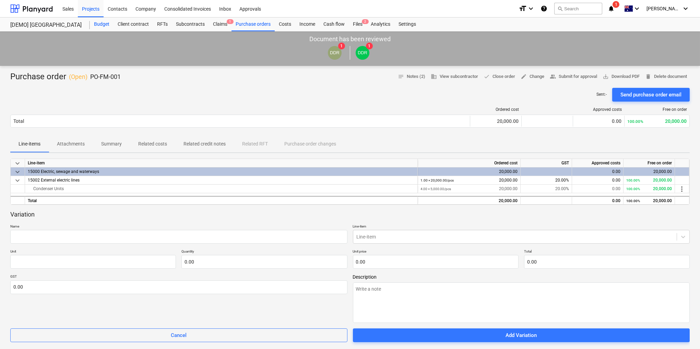
click at [100, 24] on div "Budget" at bounding box center [102, 24] width 24 height 14
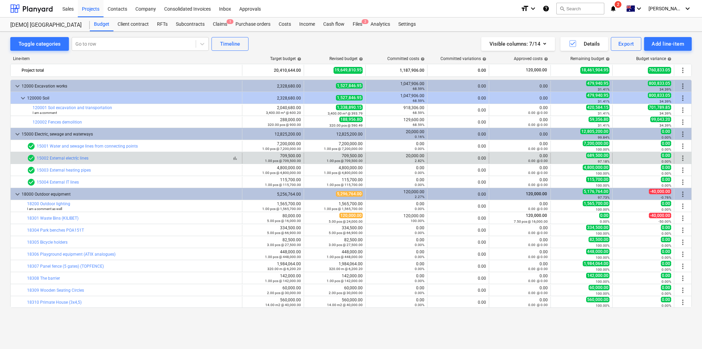
click at [75, 160] on div "check_circle 15002 External electric lines" at bounding box center [57, 158] width 61 height 8
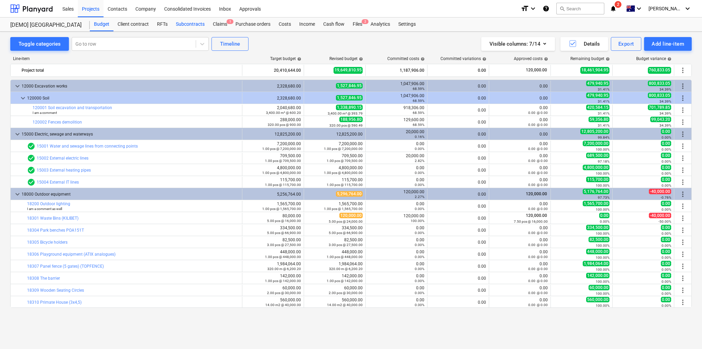
click at [201, 21] on div "Subcontracts" at bounding box center [190, 24] width 37 height 14
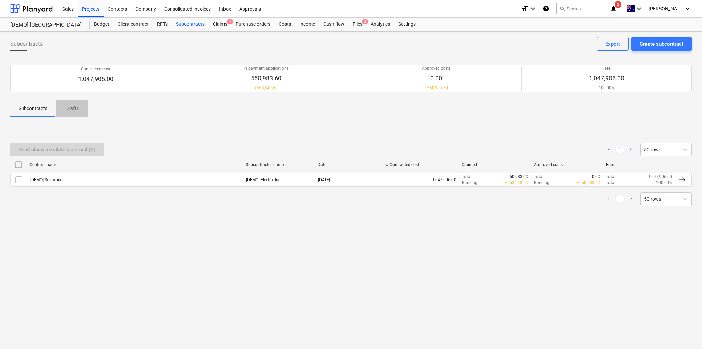
click at [75, 107] on p "Drafts" at bounding box center [72, 108] width 16 height 7
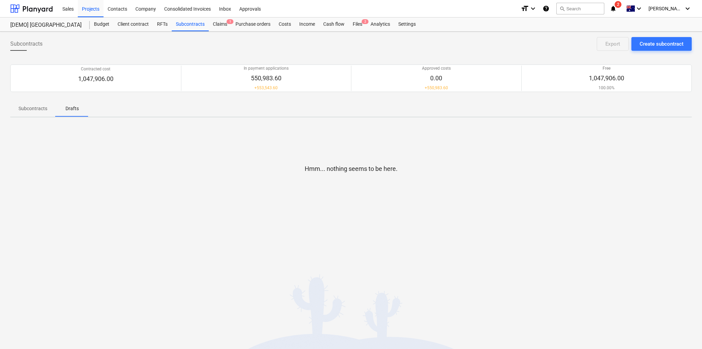
click at [34, 108] on p "Subcontracts" at bounding box center [33, 108] width 29 height 7
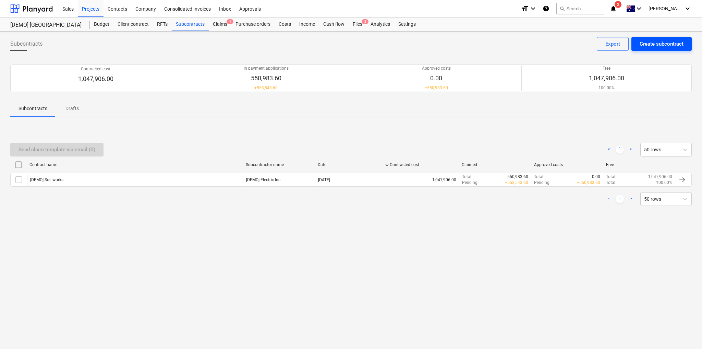
click at [669, 40] on div "Create subcontract" at bounding box center [662, 43] width 44 height 9
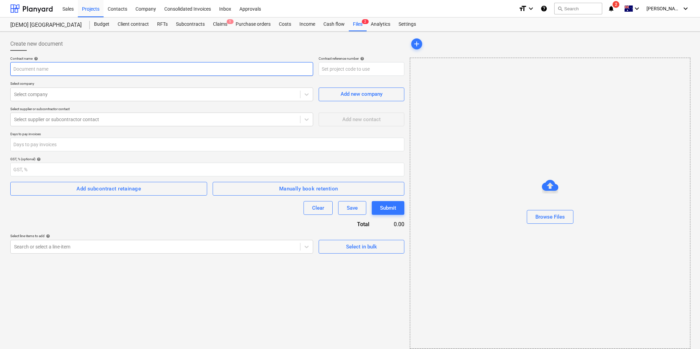
click at [70, 69] on input "text" at bounding box center [161, 69] width 303 height 14
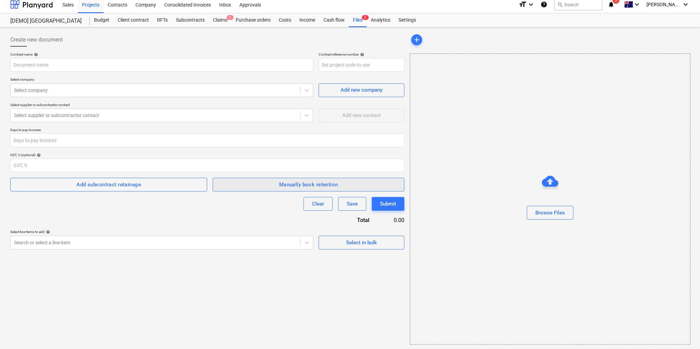
click at [290, 185] on div "Manually book retention" at bounding box center [308, 184] width 59 height 9
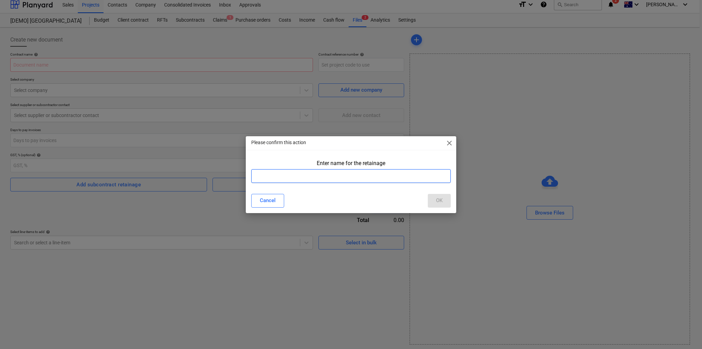
click at [332, 175] on input "text" at bounding box center [350, 176] width 199 height 14
type input "6"
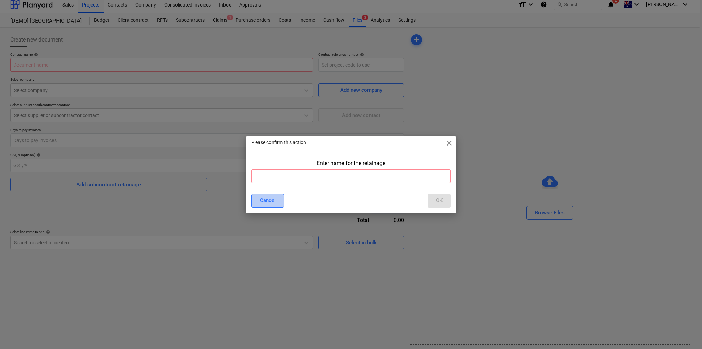
click at [272, 198] on div "Cancel" at bounding box center [268, 200] width 16 height 9
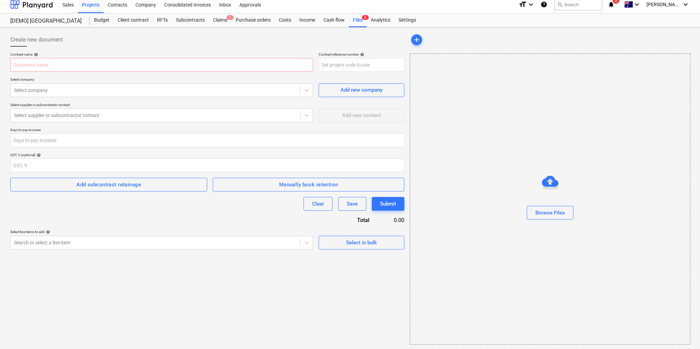
click at [236, 214] on div "Contract name help Contract reference number help Select company Select company…" at bounding box center [207, 150] width 394 height 197
click at [120, 184] on div "Add subcontract retainage" at bounding box center [108, 184] width 64 height 9
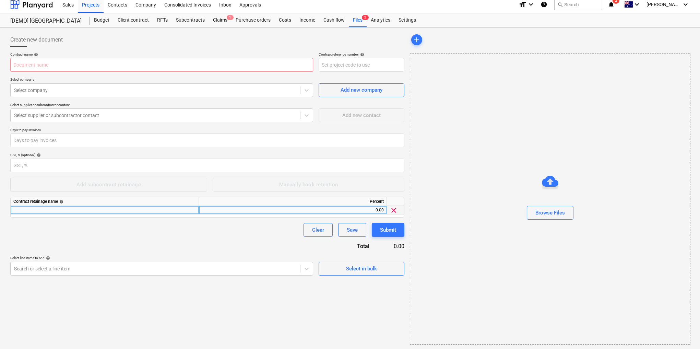
click at [85, 210] on div at bounding box center [105, 210] width 188 height 9
click at [375, 209] on div "0.00" at bounding box center [293, 210] width 182 height 9
click at [395, 210] on span "clear" at bounding box center [393, 210] width 8 height 8
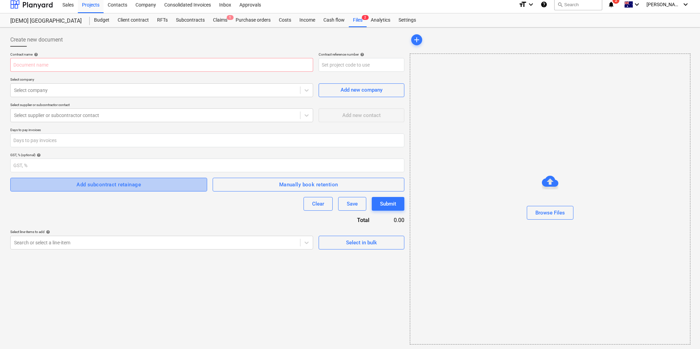
click at [120, 185] on div "Add subcontract retainage" at bounding box center [108, 184] width 64 height 9
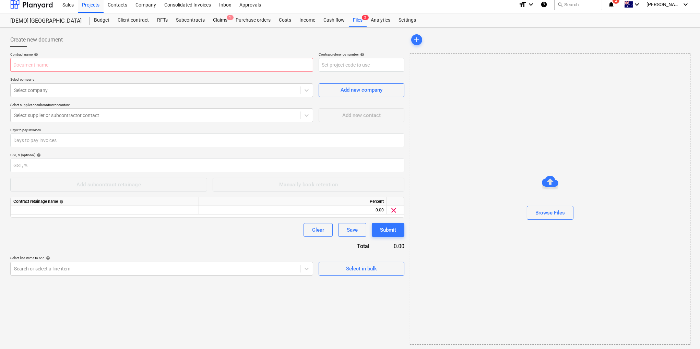
click at [102, 202] on div "Contract retainage name help" at bounding box center [104, 201] width 182 height 9
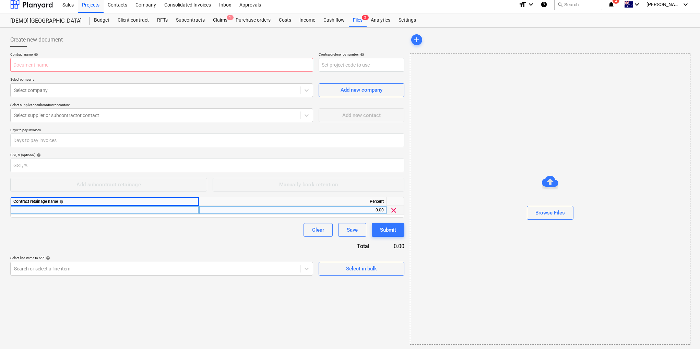
click at [104, 209] on div at bounding box center [105, 210] width 188 height 9
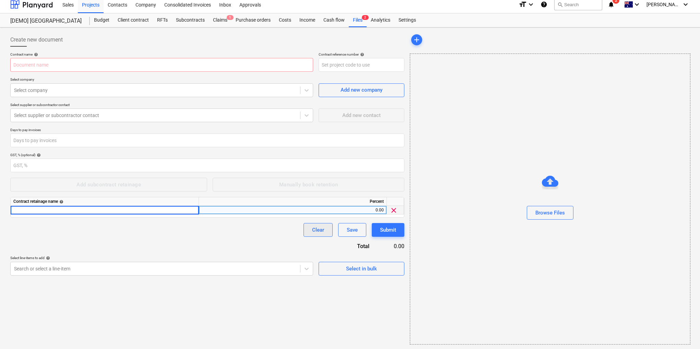
click at [311, 230] on button "Clear" at bounding box center [317, 230] width 29 height 14
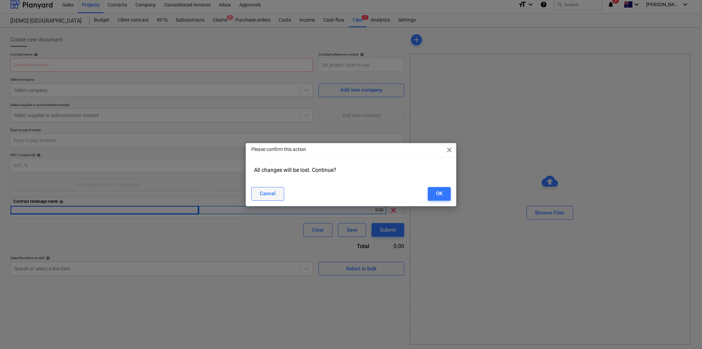
click at [269, 194] on div "Cancel" at bounding box center [268, 193] width 16 height 9
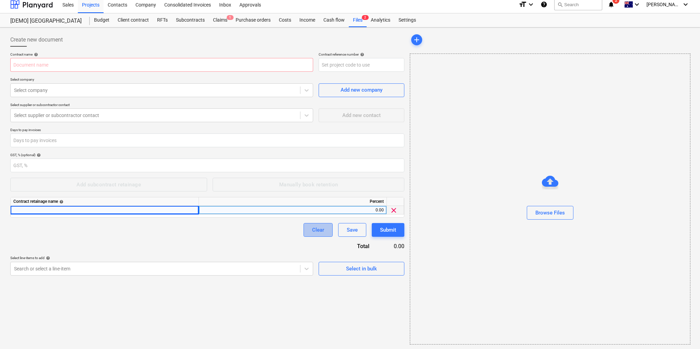
click at [321, 227] on div "Clear" at bounding box center [318, 229] width 12 height 9
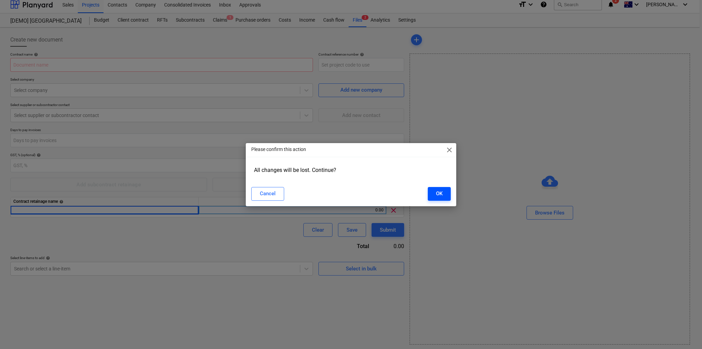
click at [438, 197] on div "OK" at bounding box center [439, 193] width 7 height 9
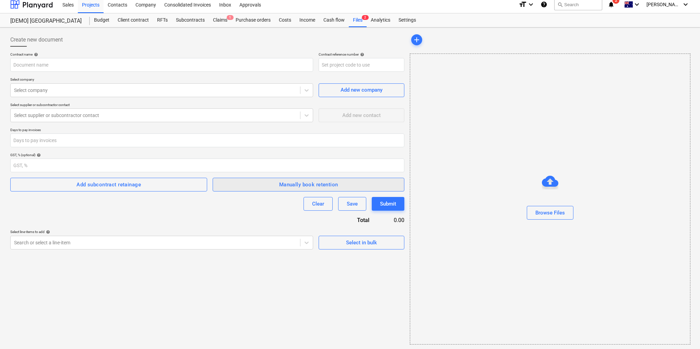
click at [270, 184] on span "Manually book retention" at bounding box center [308, 184] width 177 height 9
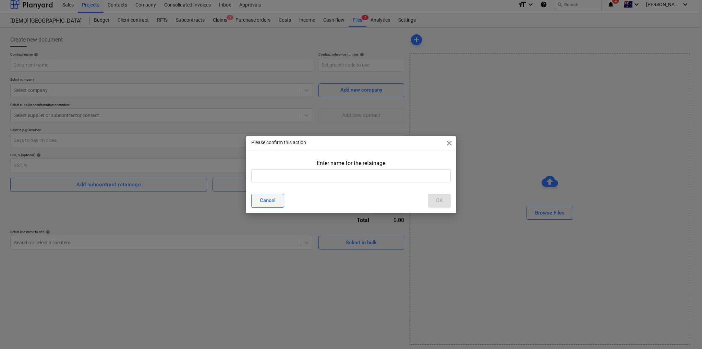
click at [279, 198] on button "Cancel" at bounding box center [267, 201] width 33 height 14
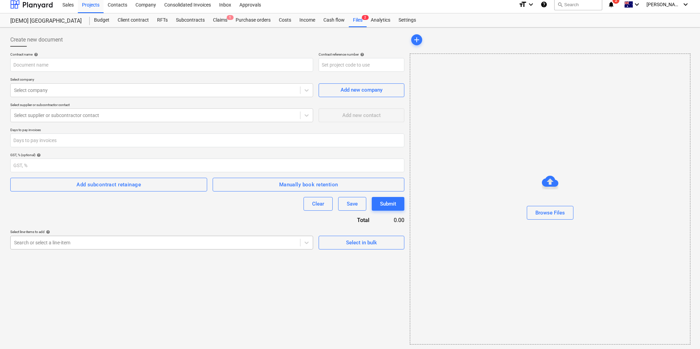
click at [37, 243] on div at bounding box center [155, 242] width 282 height 7
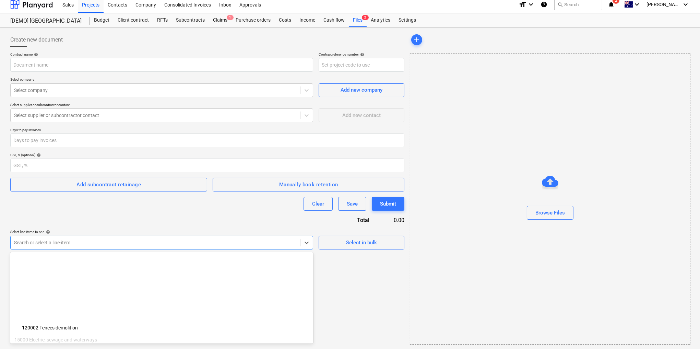
scroll to position [0, 0]
click at [388, 283] on div "Create new document Contract name help Contract reference number help Select co…" at bounding box center [207, 188] width 399 height 317
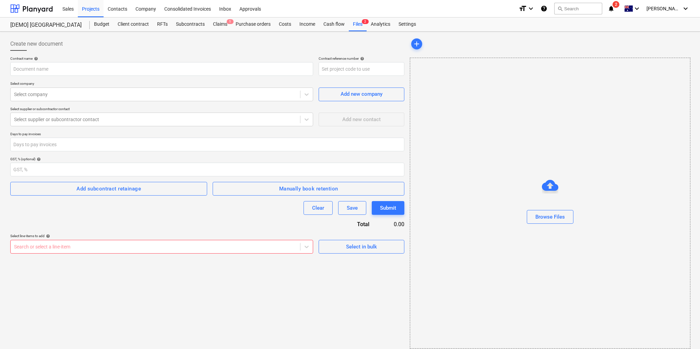
click at [238, 246] on div "Search or select a line-item" at bounding box center [155, 247] width 289 height 10
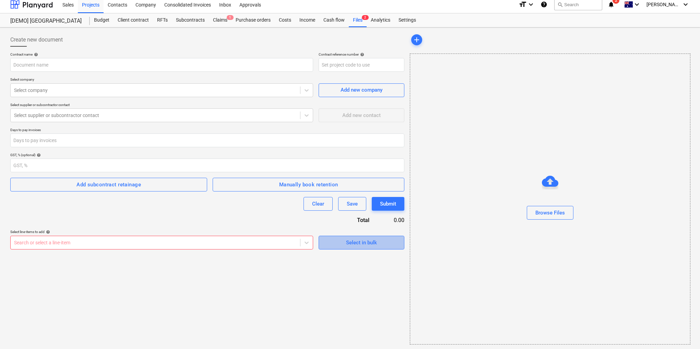
click at [381, 242] on span "Select in bulk" at bounding box center [361, 242] width 69 height 9
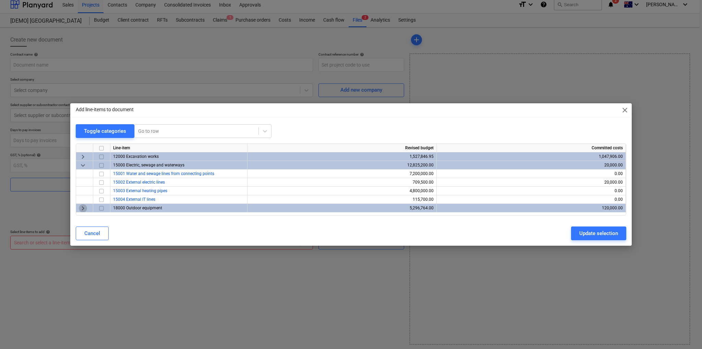
click at [84, 207] on span "keyboard_arrow_right" at bounding box center [83, 208] width 8 height 8
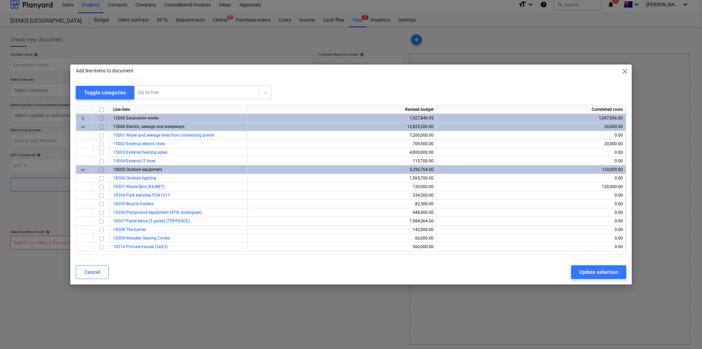
click at [81, 118] on span "keyboard_arrow_right" at bounding box center [83, 118] width 8 height 8
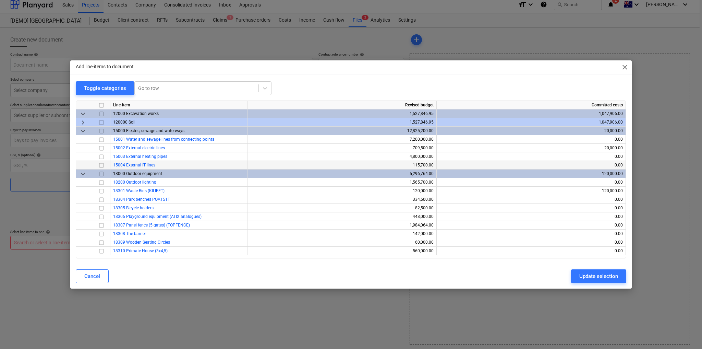
click at [132, 119] on div "120000 Soil" at bounding box center [178, 122] width 137 height 9
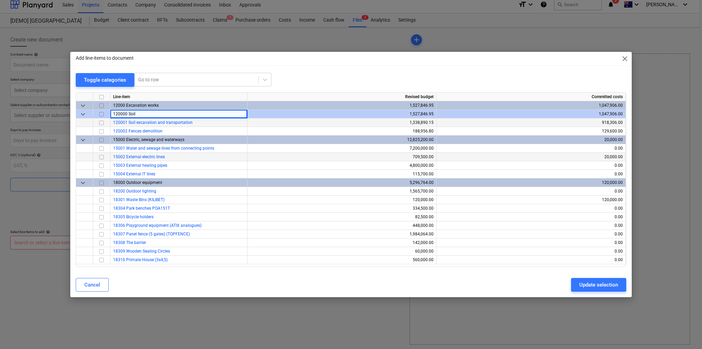
click at [168, 122] on span "120001 Soil excavation and transportation" at bounding box center [153, 122] width 80 height 5
click at [101, 122] on input "checkbox" at bounding box center [101, 123] width 8 height 8
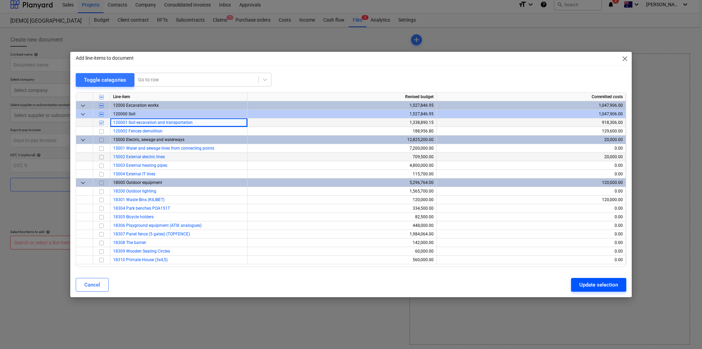
click at [585, 287] on div "Update selection" at bounding box center [598, 284] width 39 height 9
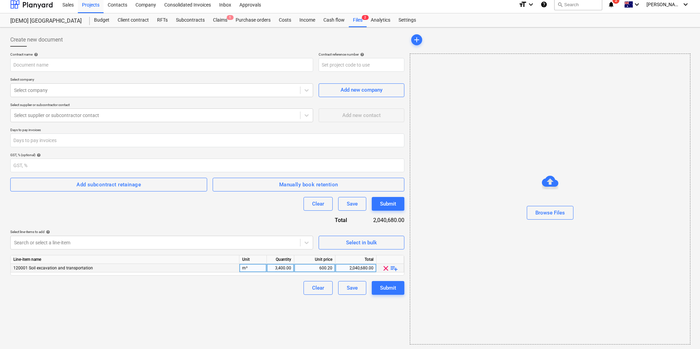
click at [396, 267] on span "playlist_add" at bounding box center [394, 268] width 8 height 8
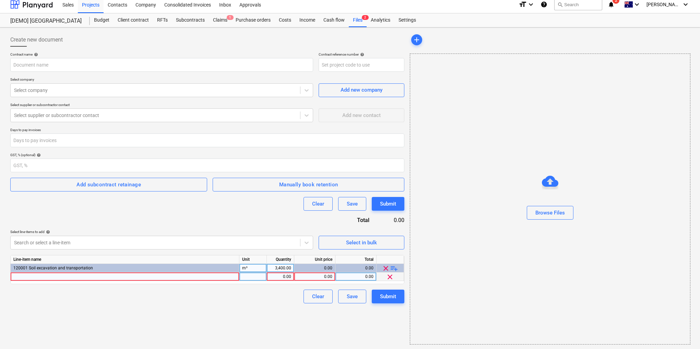
click at [223, 277] on div at bounding box center [125, 276] width 229 height 9
click at [244, 221] on div "Contract name help Contract reference number help Select company Select company…" at bounding box center [207, 177] width 394 height 251
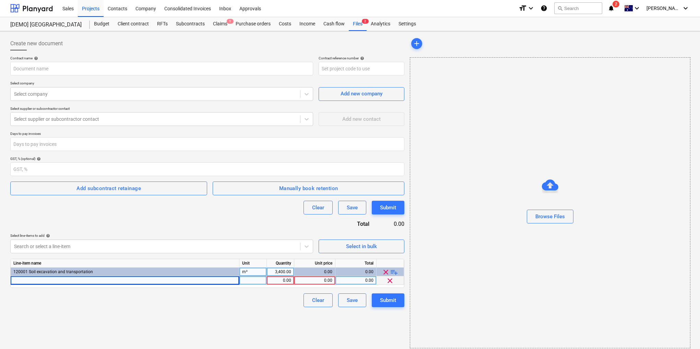
scroll to position [0, 0]
